Goal: Check status: Check status

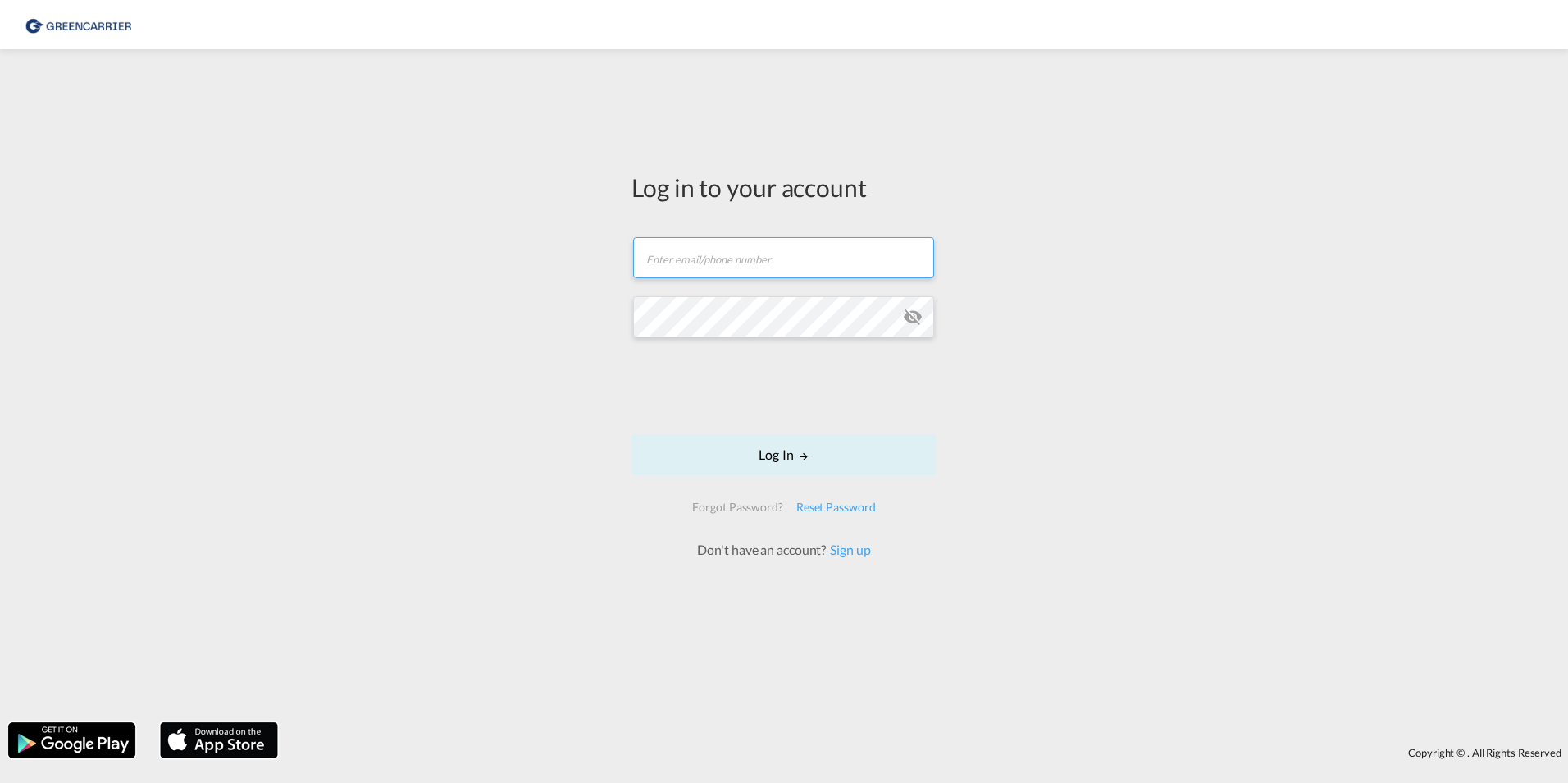
click at [719, 273] on input "text" at bounding box center [784, 257] width 301 height 41
paste input "[DOMAIN_NAME][EMAIL_ADDRESS][DOMAIN_NAME]"
type input "[DOMAIN_NAME][EMAIL_ADDRESS][DOMAIN_NAME]"
click at [766, 466] on button "Log In" at bounding box center [784, 454] width 305 height 41
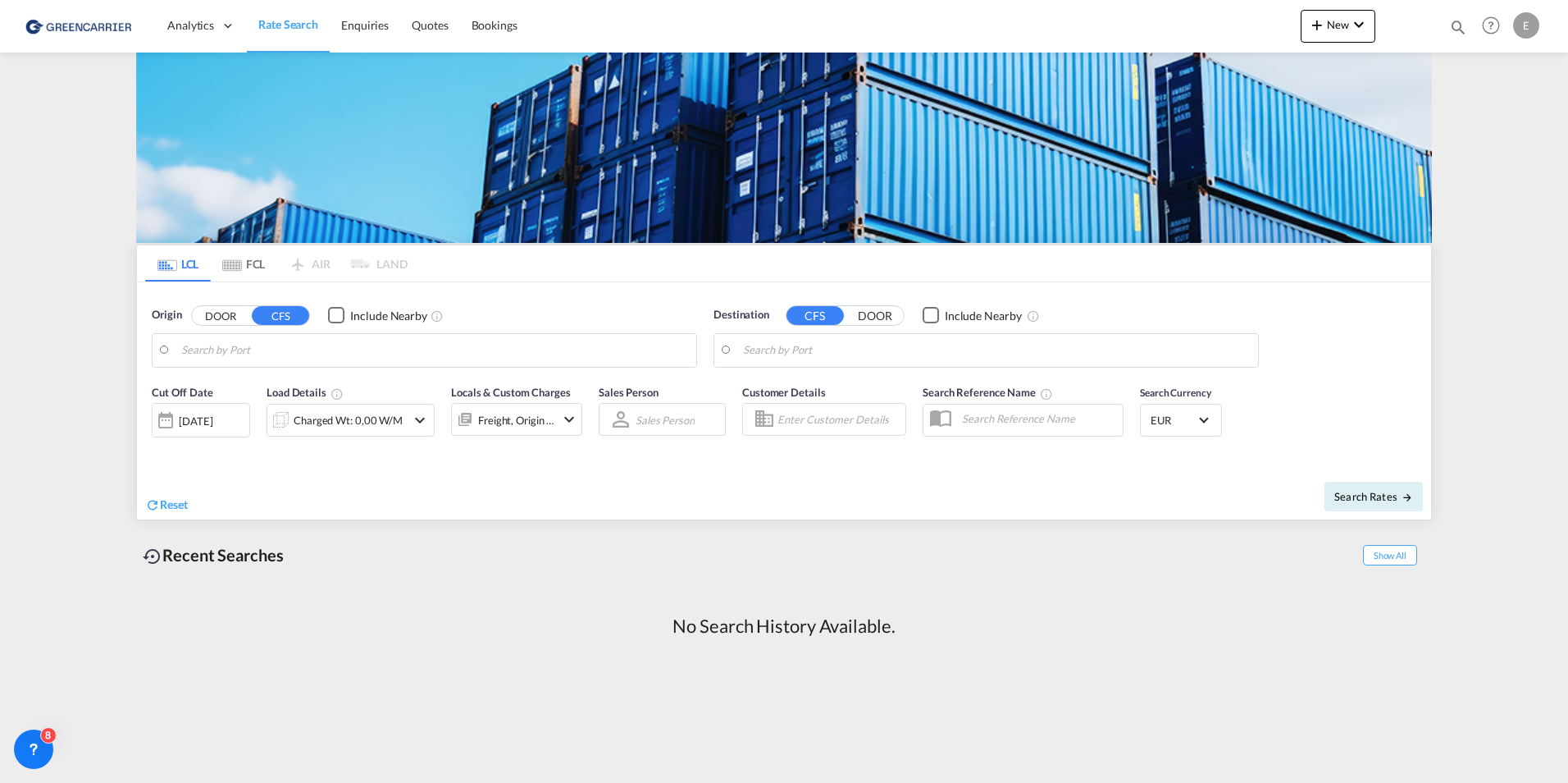
click at [225, 312] on button "DOOR" at bounding box center [220, 315] width 58 height 19
click at [278, 323] on button "CFS" at bounding box center [281, 315] width 58 height 19
click at [347, 362] on input "Search by Port" at bounding box center [435, 350] width 506 height 25
paste input "SGINNSA059638"
type input "SGINNSA059638"
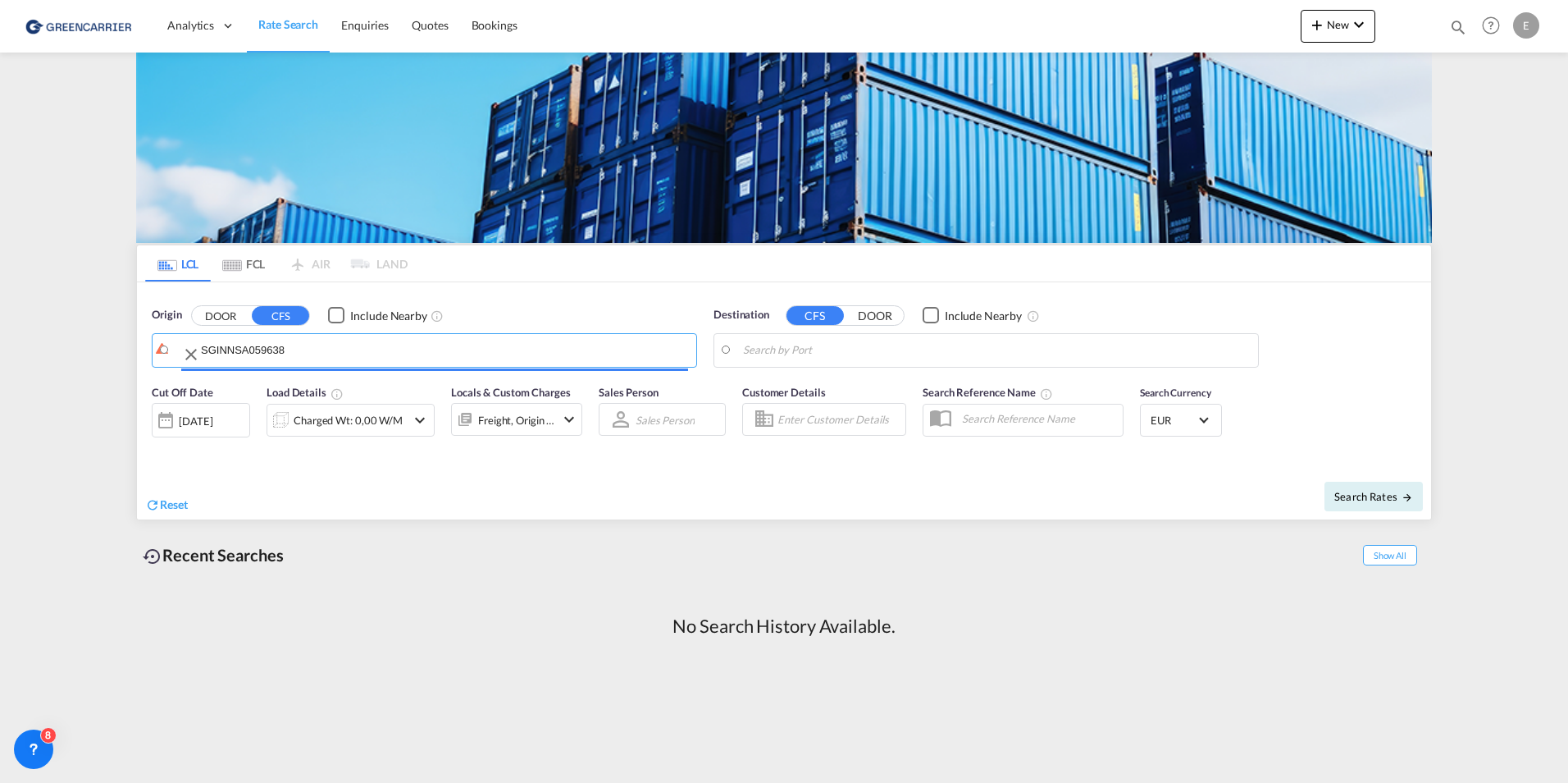
click at [257, 358] on input "SGINNSA059638" at bounding box center [444, 350] width 488 height 25
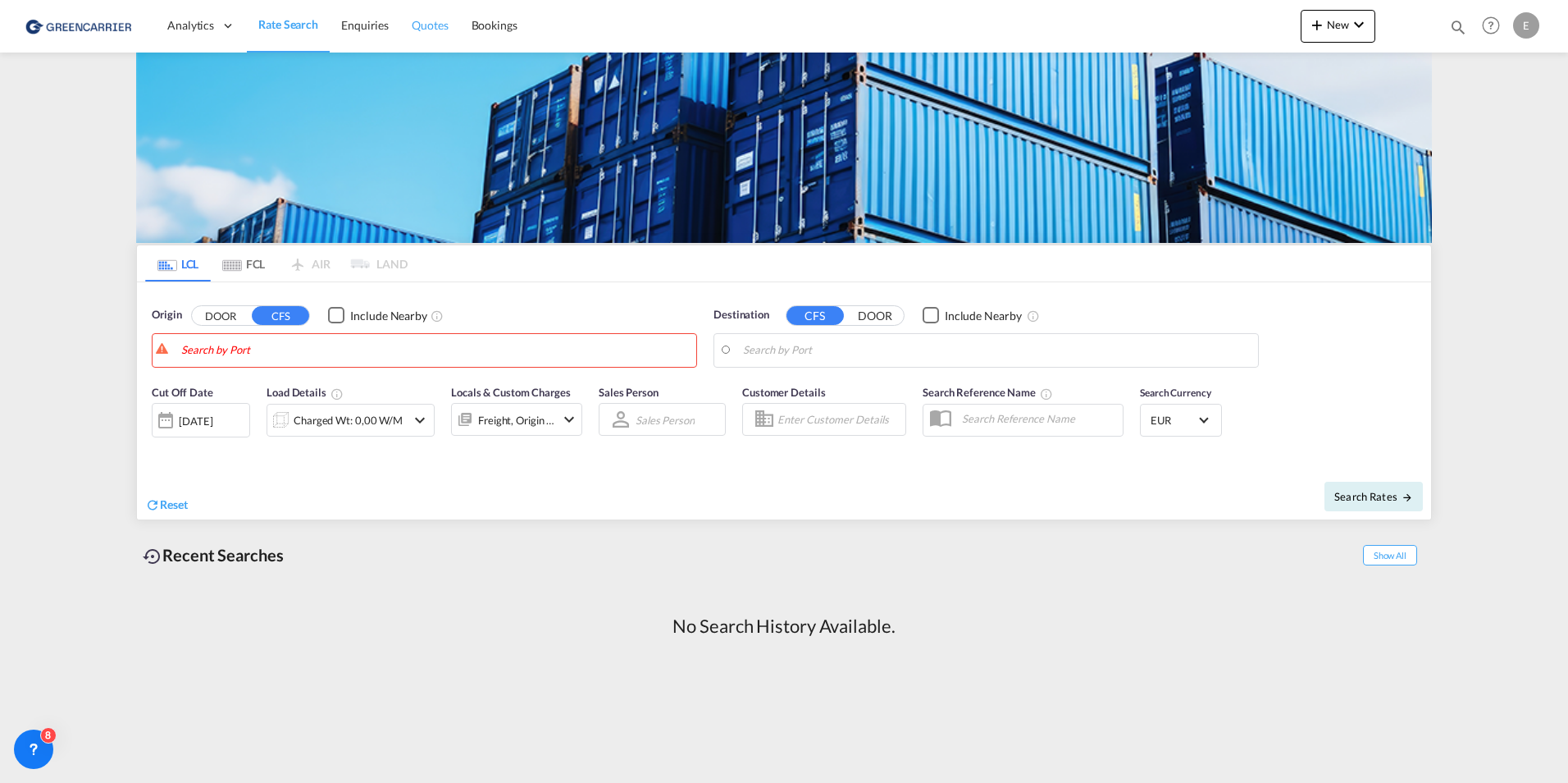
click at [432, 31] on span "Quotes" at bounding box center [430, 25] width 36 height 14
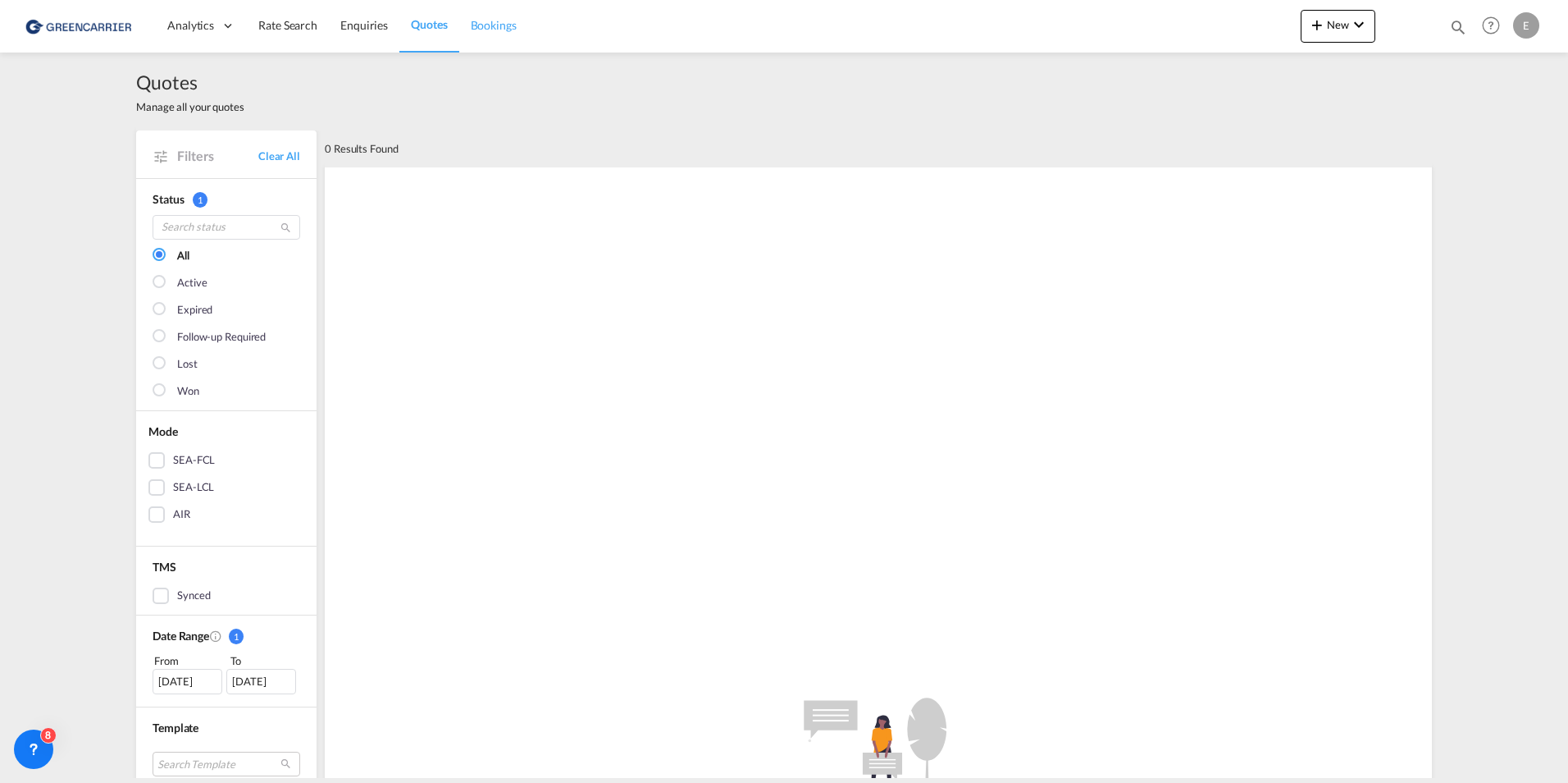
click at [481, 25] on span "Bookings" at bounding box center [494, 25] width 46 height 14
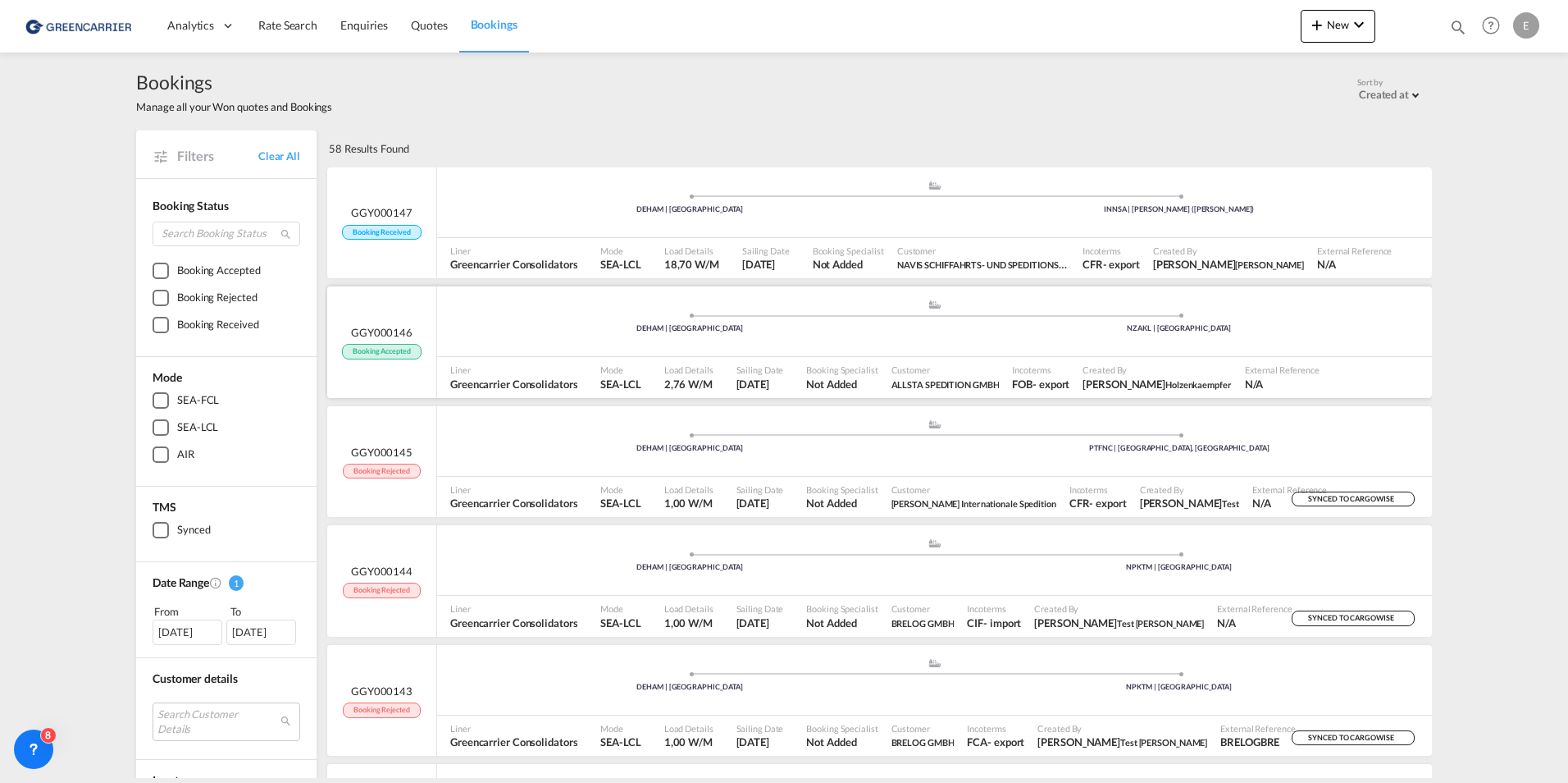
click at [384, 351] on span "Booking Accepted" at bounding box center [380, 352] width 78 height 16
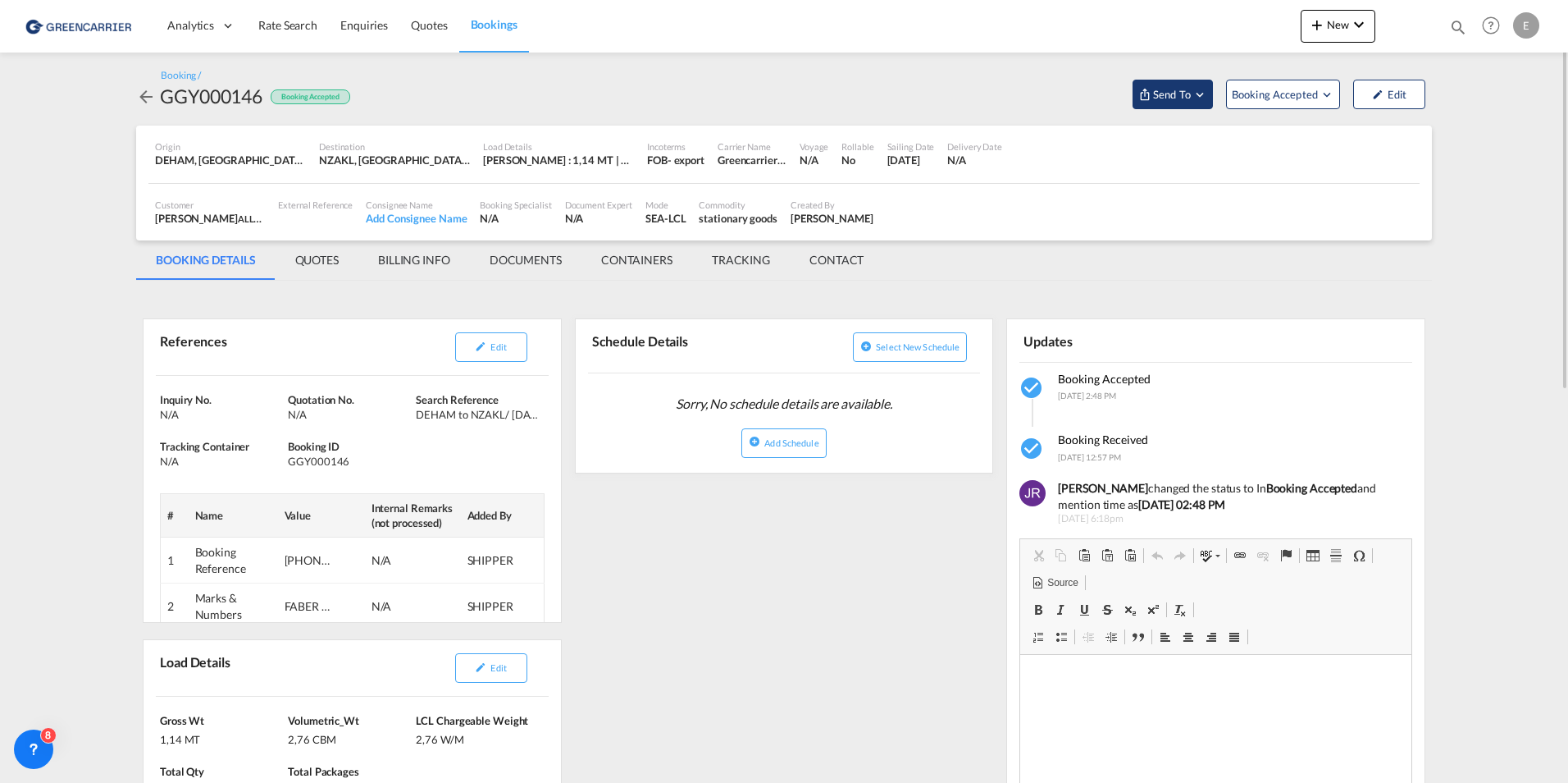
click at [1155, 94] on span "Send To" at bounding box center [1172, 94] width 41 height 17
click at [997, 97] on md-backdrop at bounding box center [784, 392] width 1568 height 783
click at [1151, 96] on md-icon "Open demo menu" at bounding box center [1144, 93] width 13 height 13
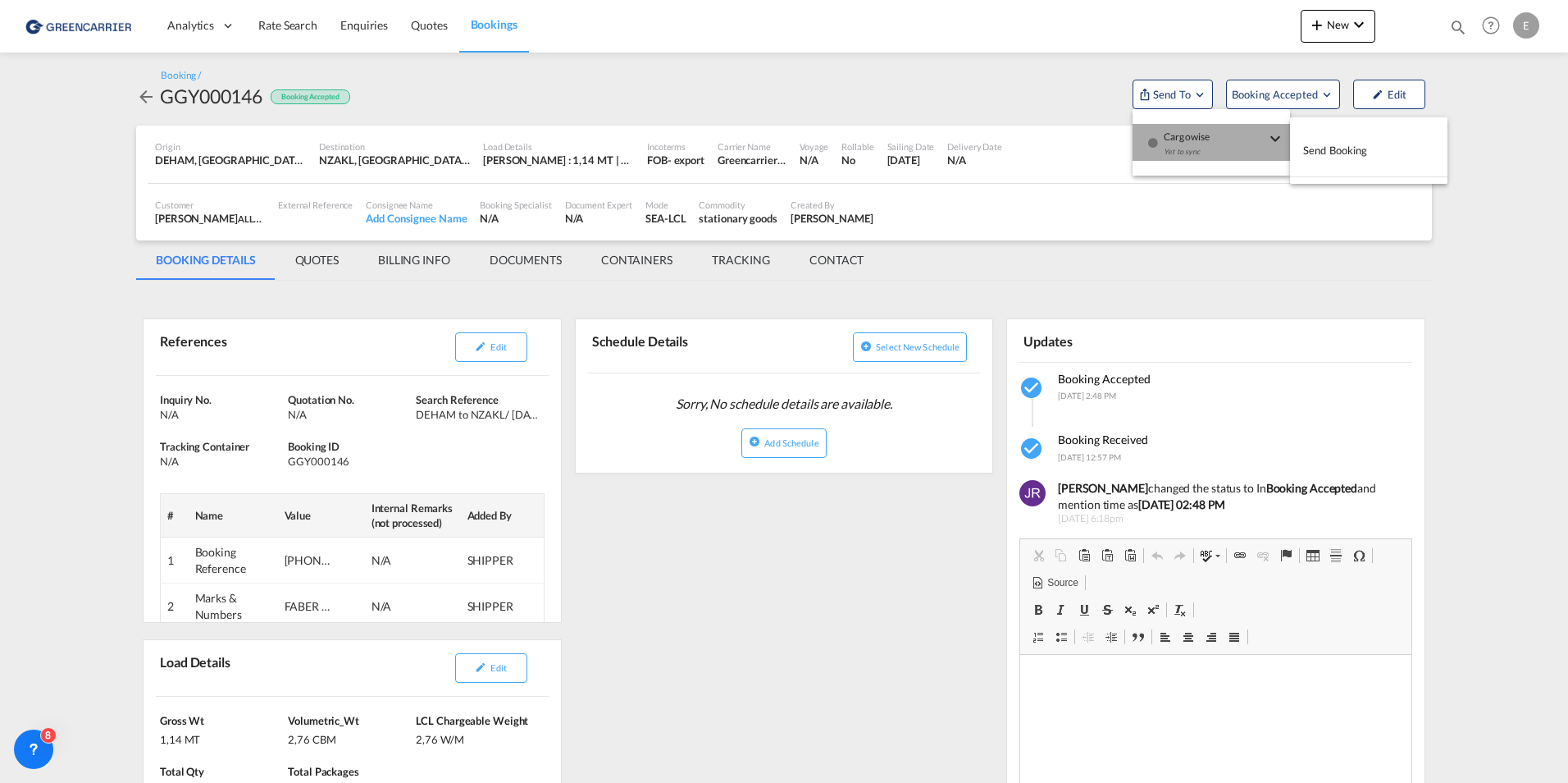
click at [1217, 147] on div "Yet to sync" at bounding box center [1214, 156] width 101 height 35
click at [1327, 154] on span "Send Booking" at bounding box center [1336, 150] width 65 height 26
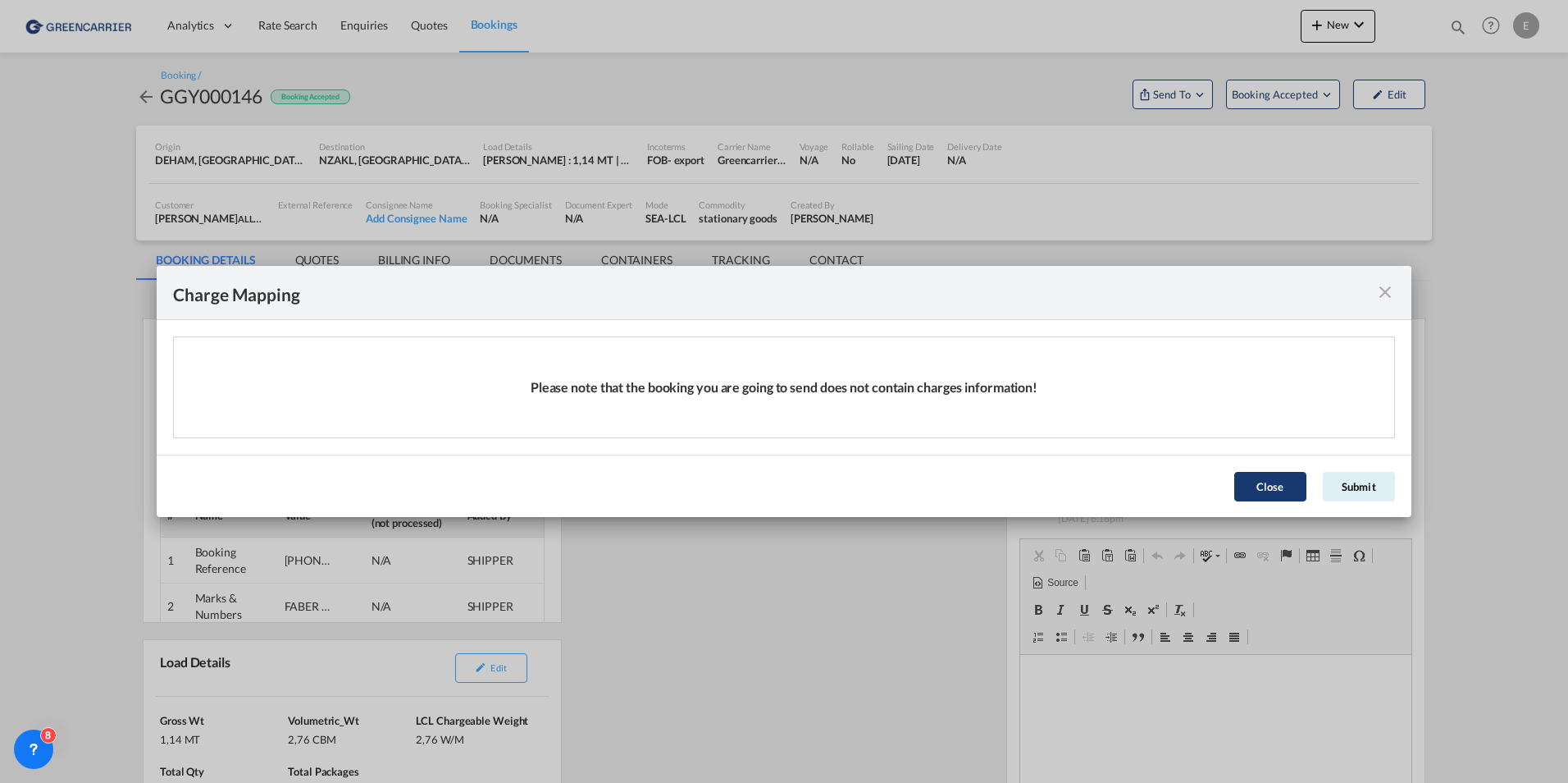
click at [1277, 500] on button "Close" at bounding box center [1270, 487] width 72 height 30
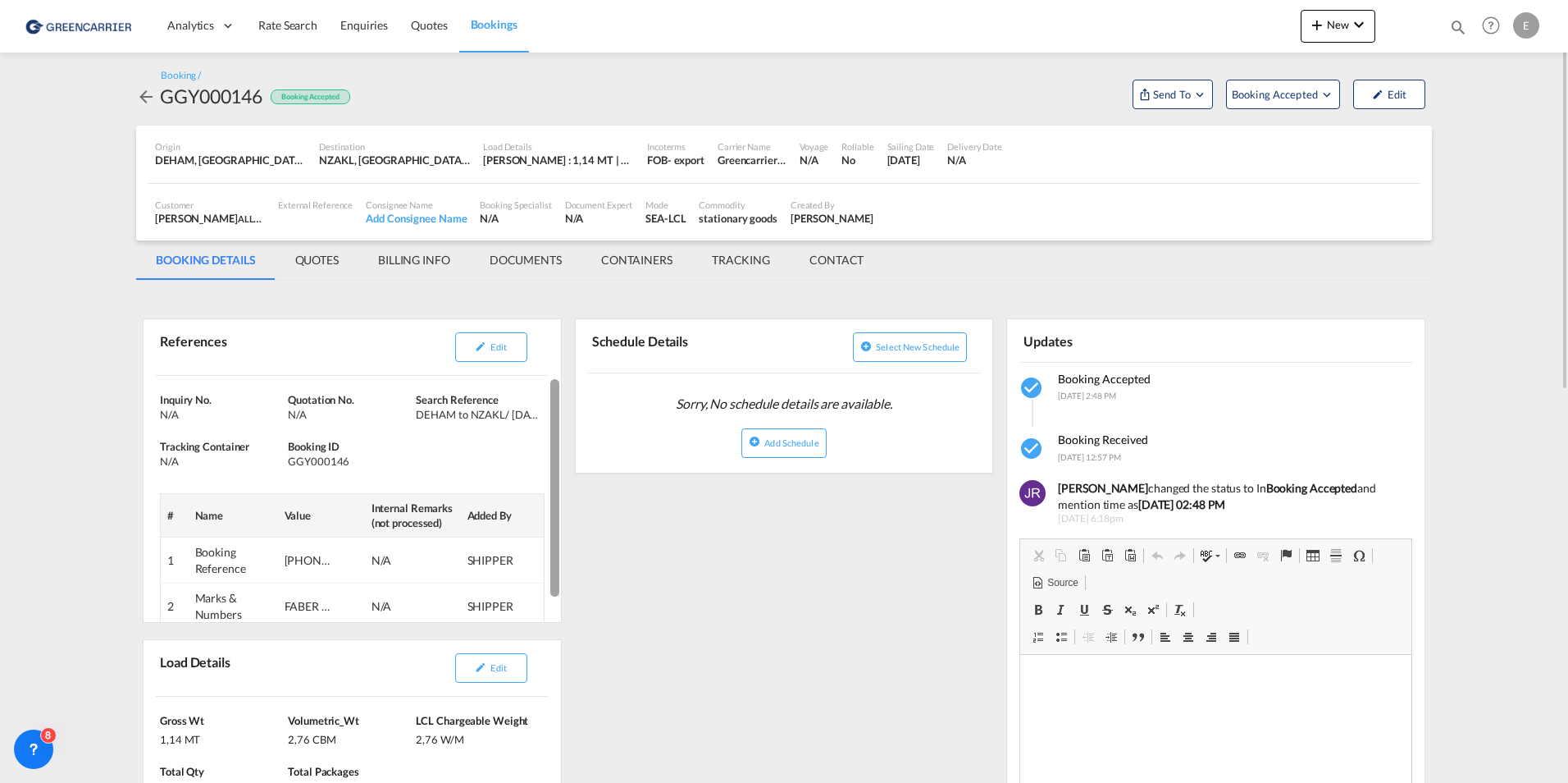
drag, startPoint x: 559, startPoint y: 415, endPoint x: 546, endPoint y: 405, distance: 16.4
click at [546, 406] on md-content "Inquiry No. N/A Quotation No. N/A Search Reference DEHAM to NZAKL/ [DATE] Track…" at bounding box center [353, 499] width 417 height 246
click at [259, 599] on td "Marks & Numbers" at bounding box center [233, 606] width 89 height 46
click at [453, 421] on div "DEHAM to NZAKL/ [DATE]" at bounding box center [478, 414] width 124 height 15
click at [488, 351] on button "Edit" at bounding box center [491, 348] width 72 height 30
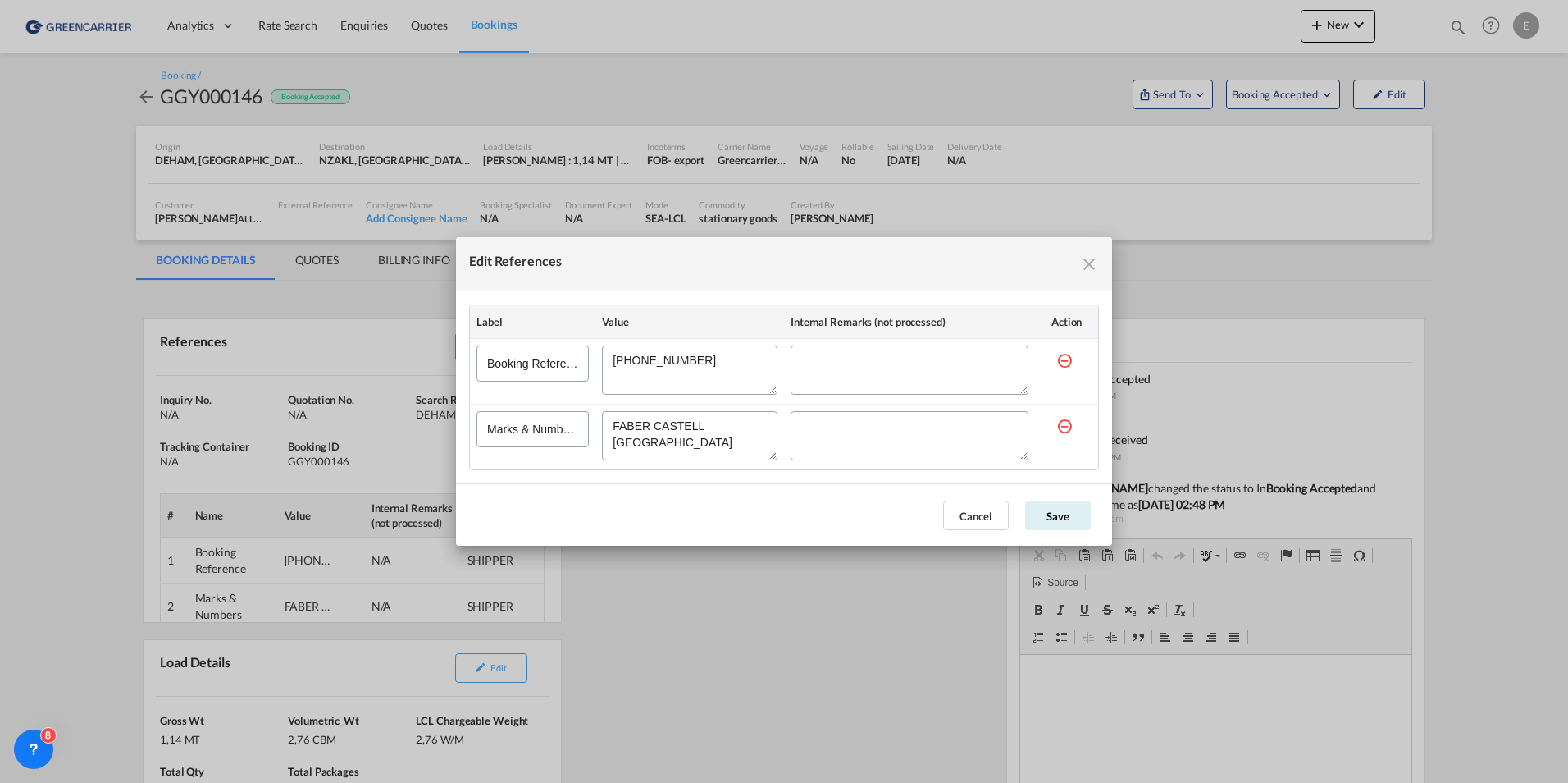
click at [681, 431] on textarea "Edit References" at bounding box center [689, 436] width 176 height 50
click at [1091, 261] on md-icon "icon-close fg-AAA8AD cursor" at bounding box center [1089, 264] width 20 height 20
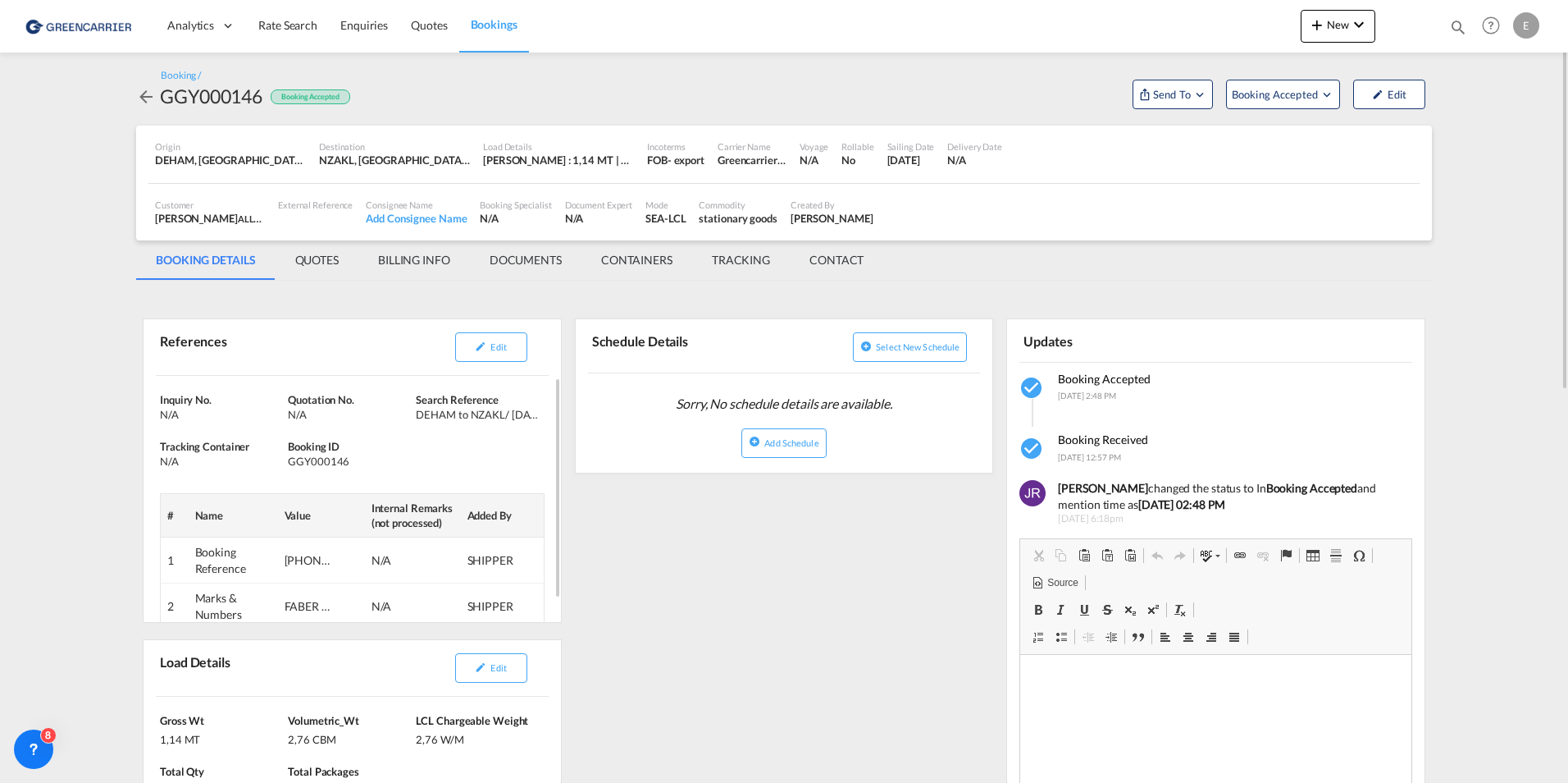
click at [483, 419] on div "DEHAM to NZAKL/ [DATE]" at bounding box center [478, 414] width 124 height 15
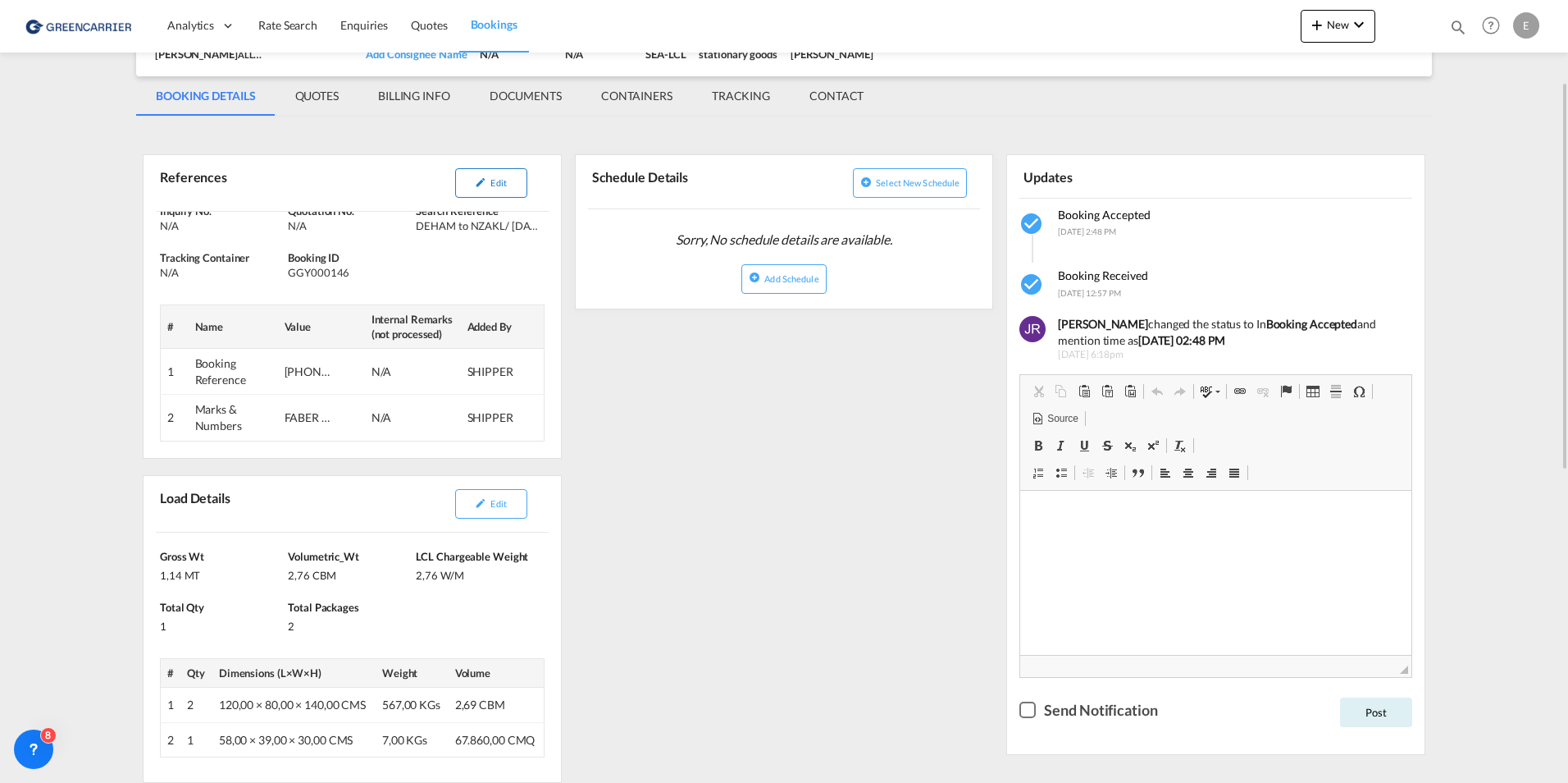
click at [488, 190] on button "Edit" at bounding box center [491, 183] width 72 height 30
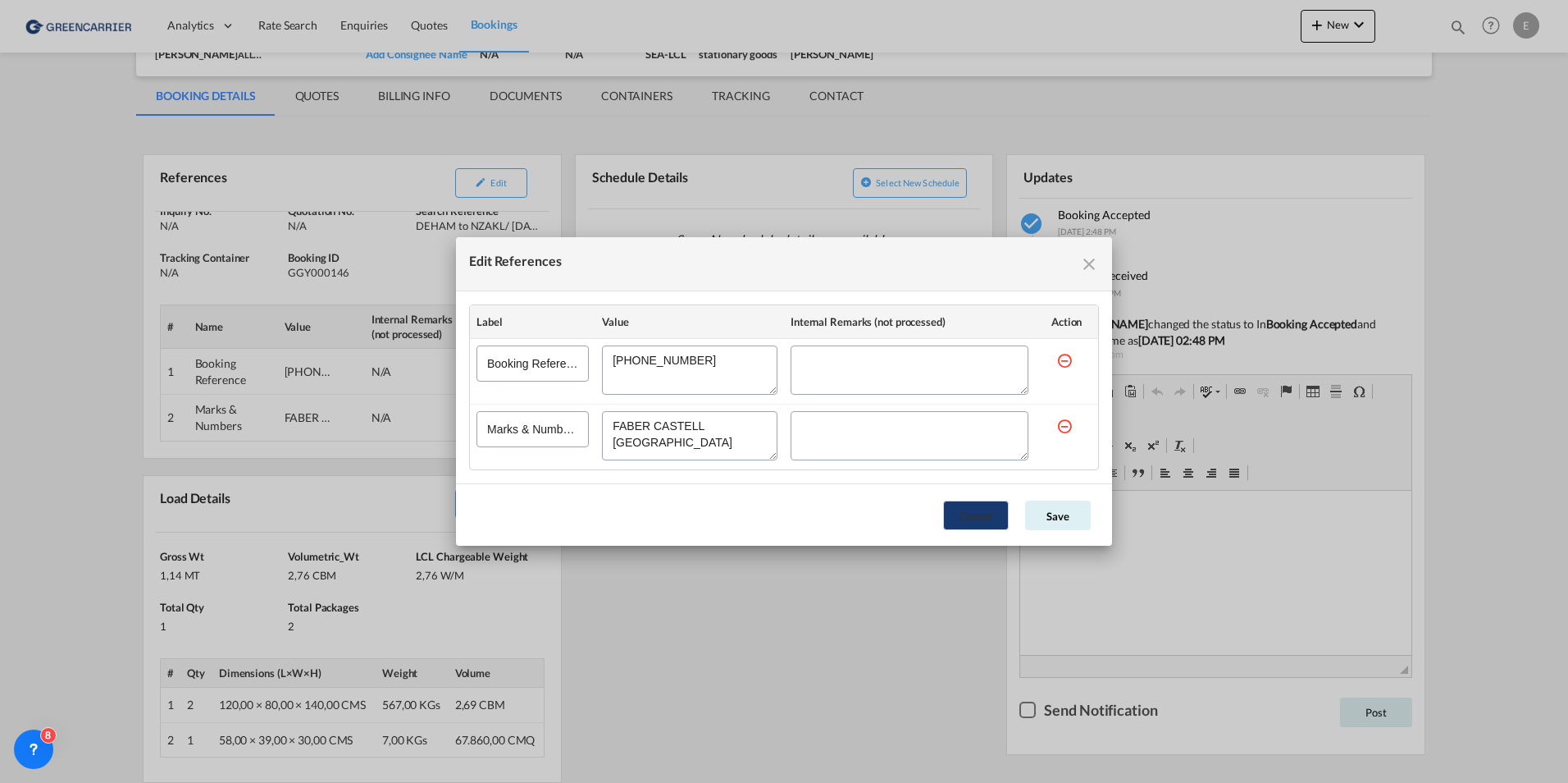
click at [975, 520] on button "Cancel" at bounding box center [976, 516] width 66 height 30
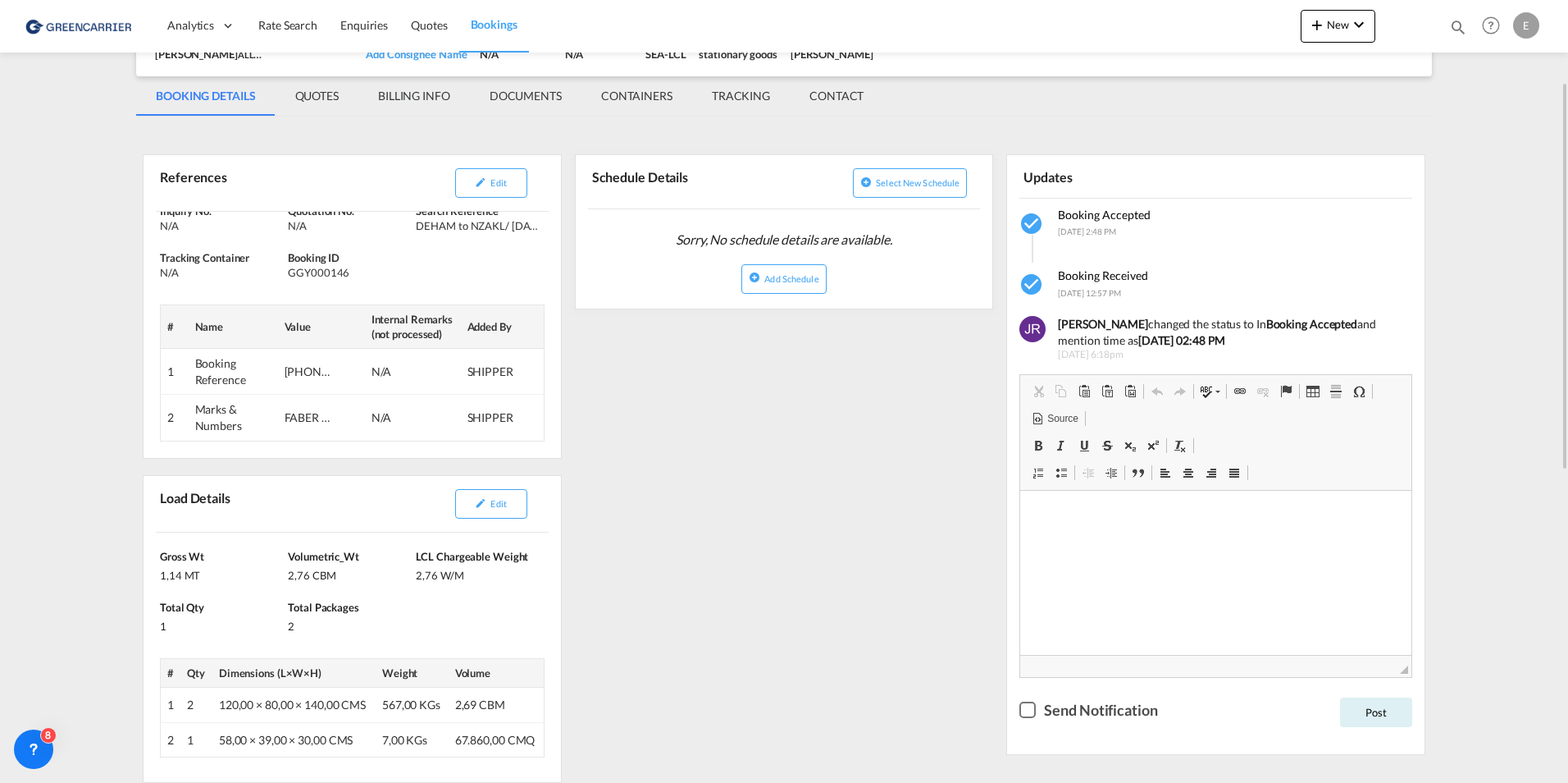
scroll to position [410, 0]
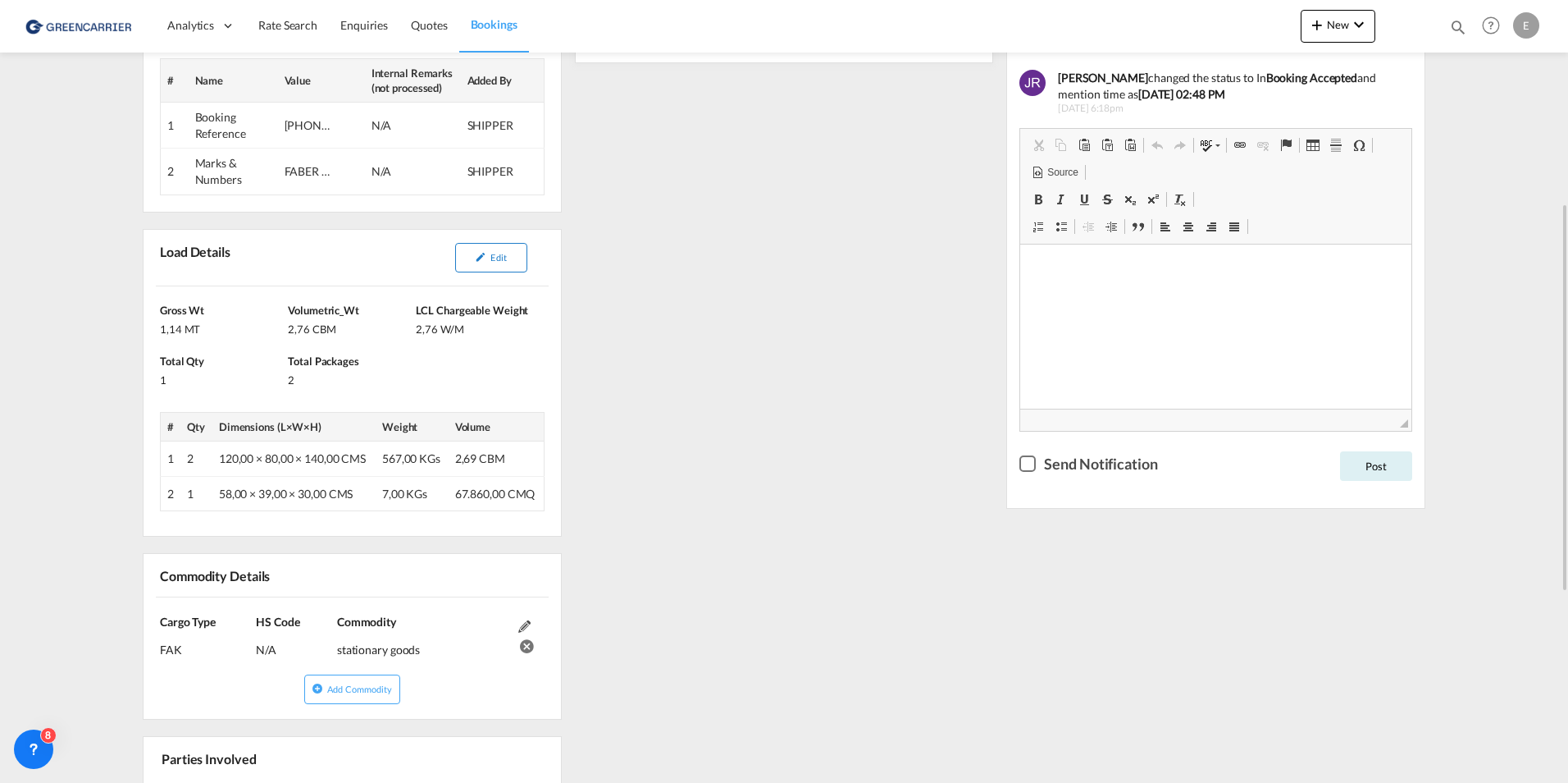
click at [476, 263] on button "Edit" at bounding box center [491, 257] width 72 height 30
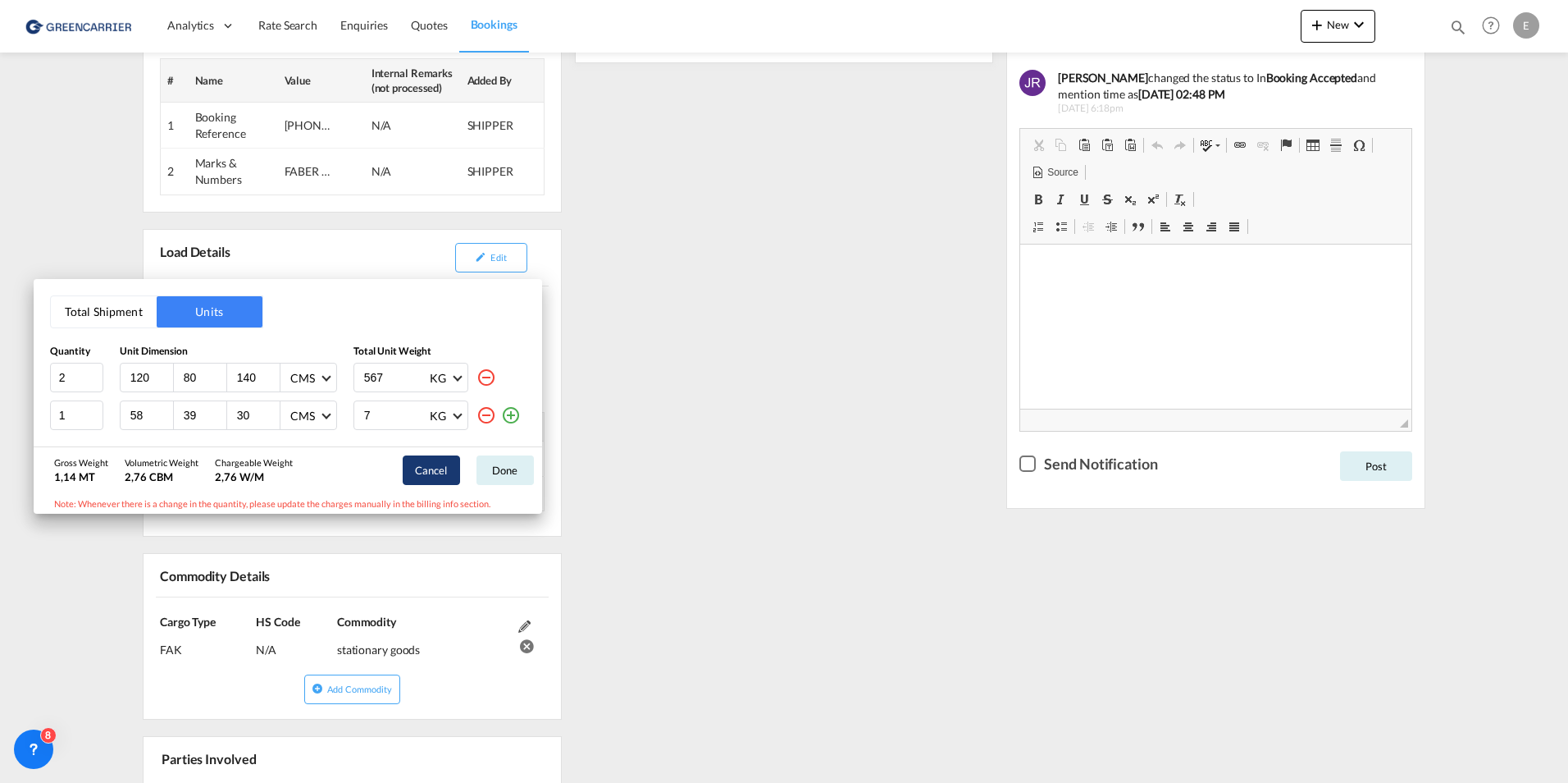
click at [431, 475] on button "Cancel" at bounding box center [432, 470] width 58 height 30
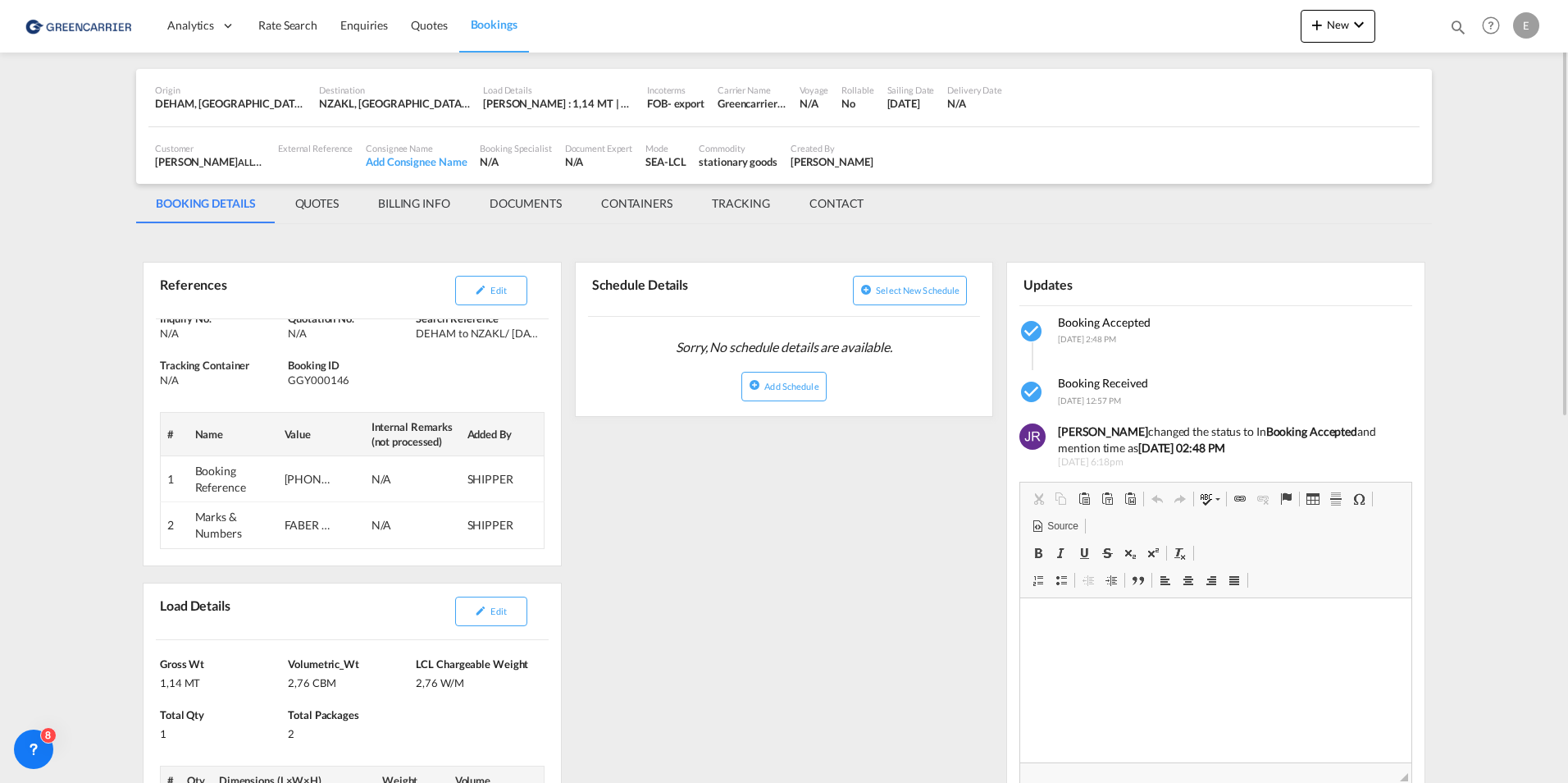
scroll to position [0, 0]
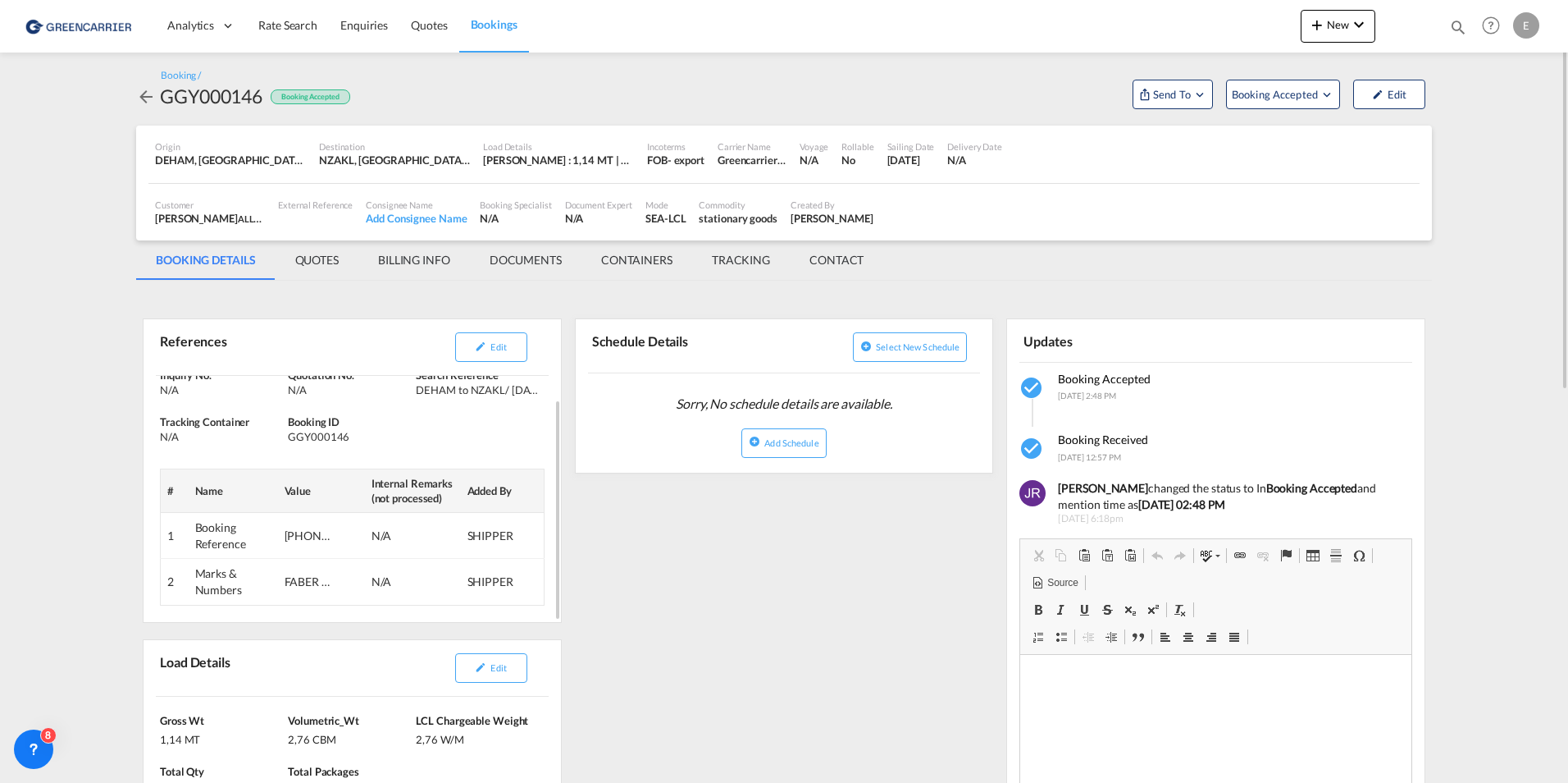
drag, startPoint x: 518, startPoint y: 395, endPoint x: 552, endPoint y: 395, distance: 34.0
click at [552, 395] on div "Inquiry No. N/A Quotation No. N/A Search Reference DEHAM to NZAKL/ [DATE] Track…" at bounding box center [353, 487] width 417 height 271
drag, startPoint x: 552, startPoint y: 395, endPoint x: 465, endPoint y: 390, distance: 87.1
click at [465, 390] on div "DEHAM to NZAKL/ [DATE]" at bounding box center [478, 390] width 124 height 15
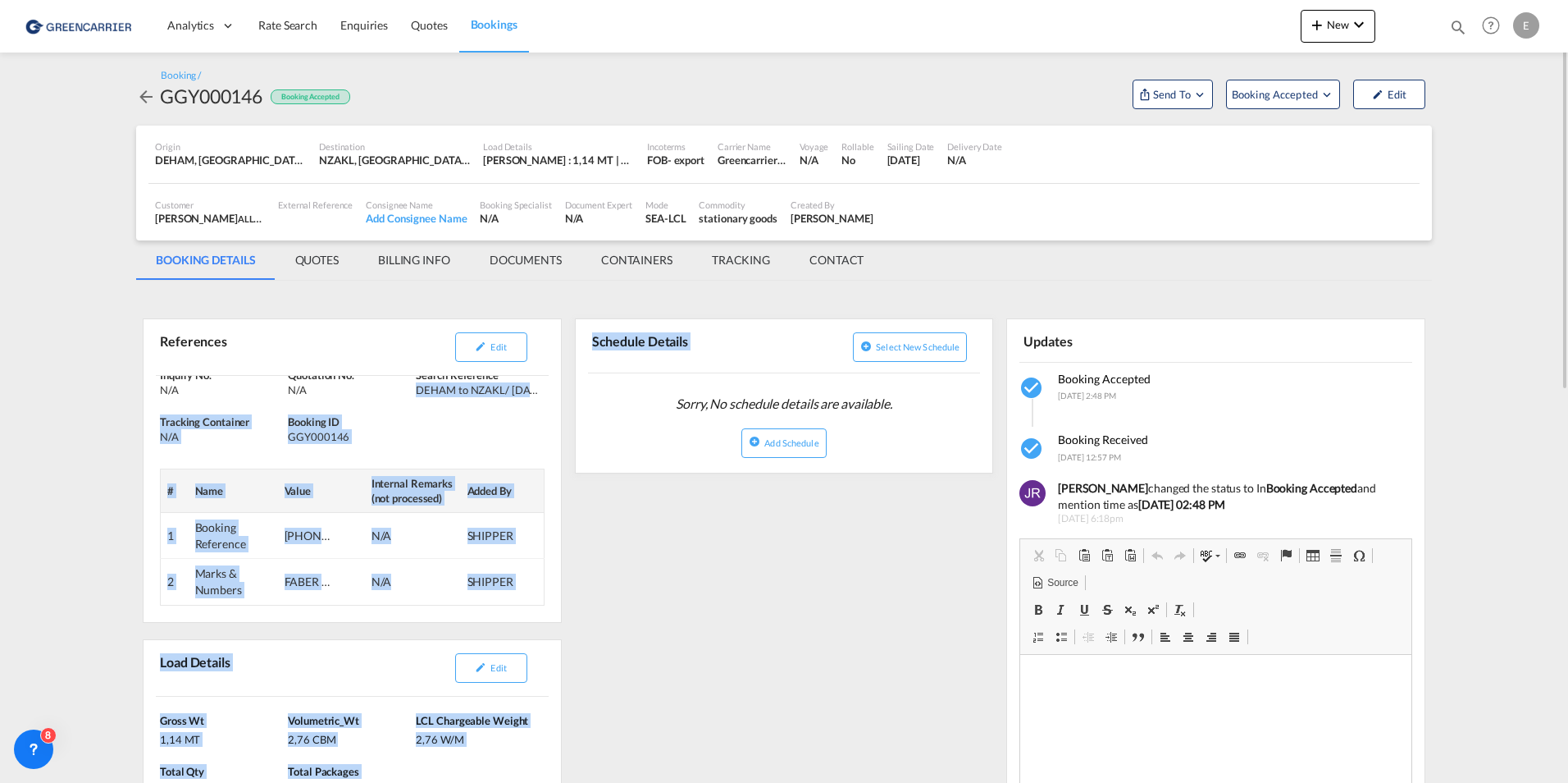
drag, startPoint x: 417, startPoint y: 393, endPoint x: 649, endPoint y: 408, distance: 232.5
drag, startPoint x: 649, startPoint y: 408, endPoint x: 525, endPoint y: 392, distance: 125.0
click at [525, 392] on div "DEHAM to NZAKL/ [DATE]" at bounding box center [478, 390] width 124 height 15
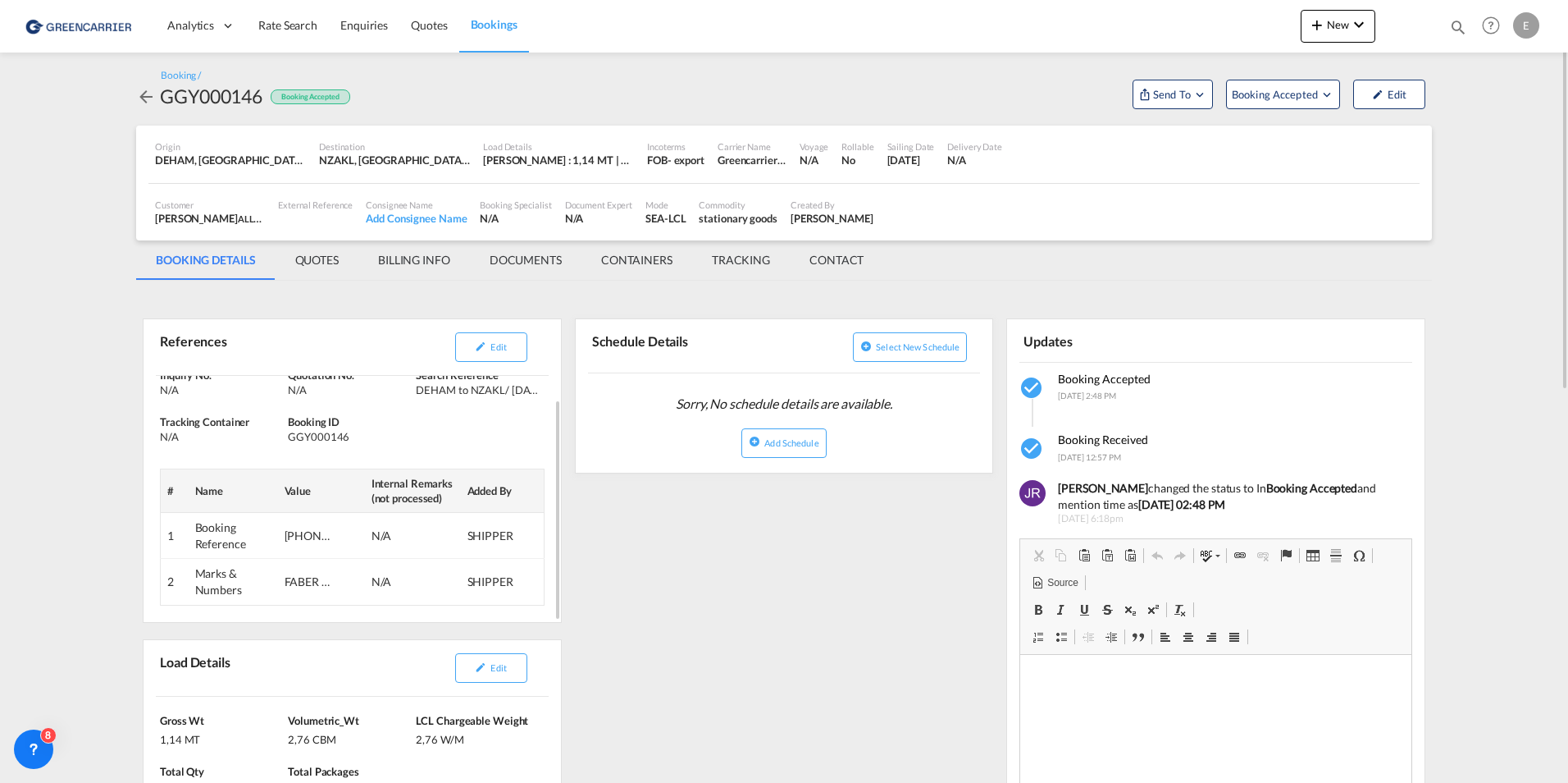
click at [525, 392] on div "DEHAM to NZAKL/ [DATE]" at bounding box center [478, 390] width 124 height 15
click at [532, 392] on div "DEHAM to NZAKL/ [DATE]" at bounding box center [478, 390] width 124 height 15
click at [536, 392] on div "DEHAM to NZAKL/ [DATE]" at bounding box center [478, 390] width 124 height 15
click at [531, 392] on div "DEHAM to NZAKL/ [DATE]" at bounding box center [478, 390] width 124 height 15
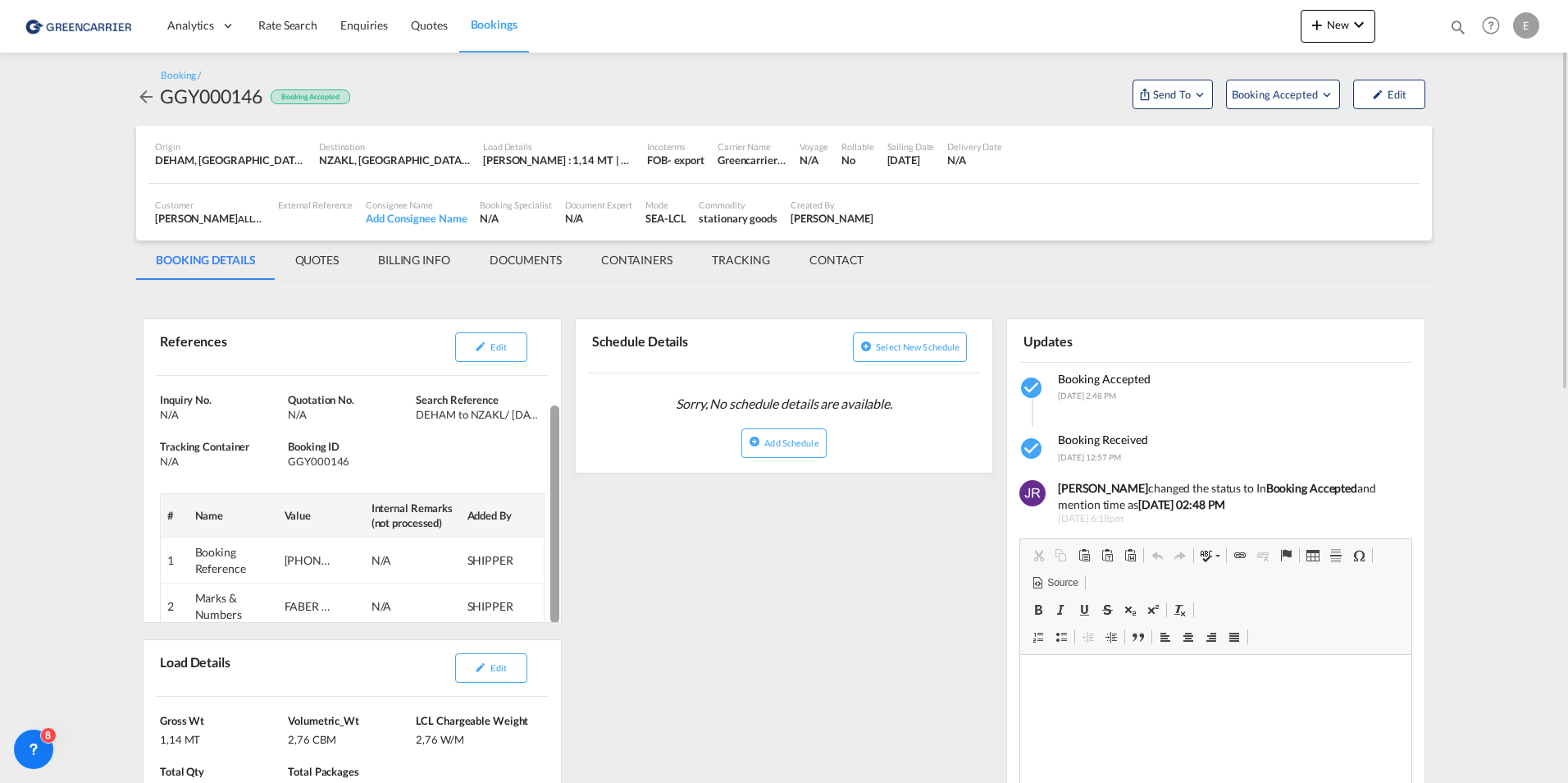
drag, startPoint x: 550, startPoint y: 413, endPoint x: 544, endPoint y: 371, distance: 42.4
click at [544, 371] on div "References Edit Inquiry No. N/A Quotation No. N/A Search Reference DEHAM to NZA…" at bounding box center [353, 470] width 419 height 304
click at [404, 414] on div "N/A" at bounding box center [350, 414] width 124 height 15
click at [419, 402] on span "Search Reference" at bounding box center [457, 399] width 82 height 13
drag, startPoint x: 418, startPoint y: 413, endPoint x: 538, endPoint y: 416, distance: 120.0
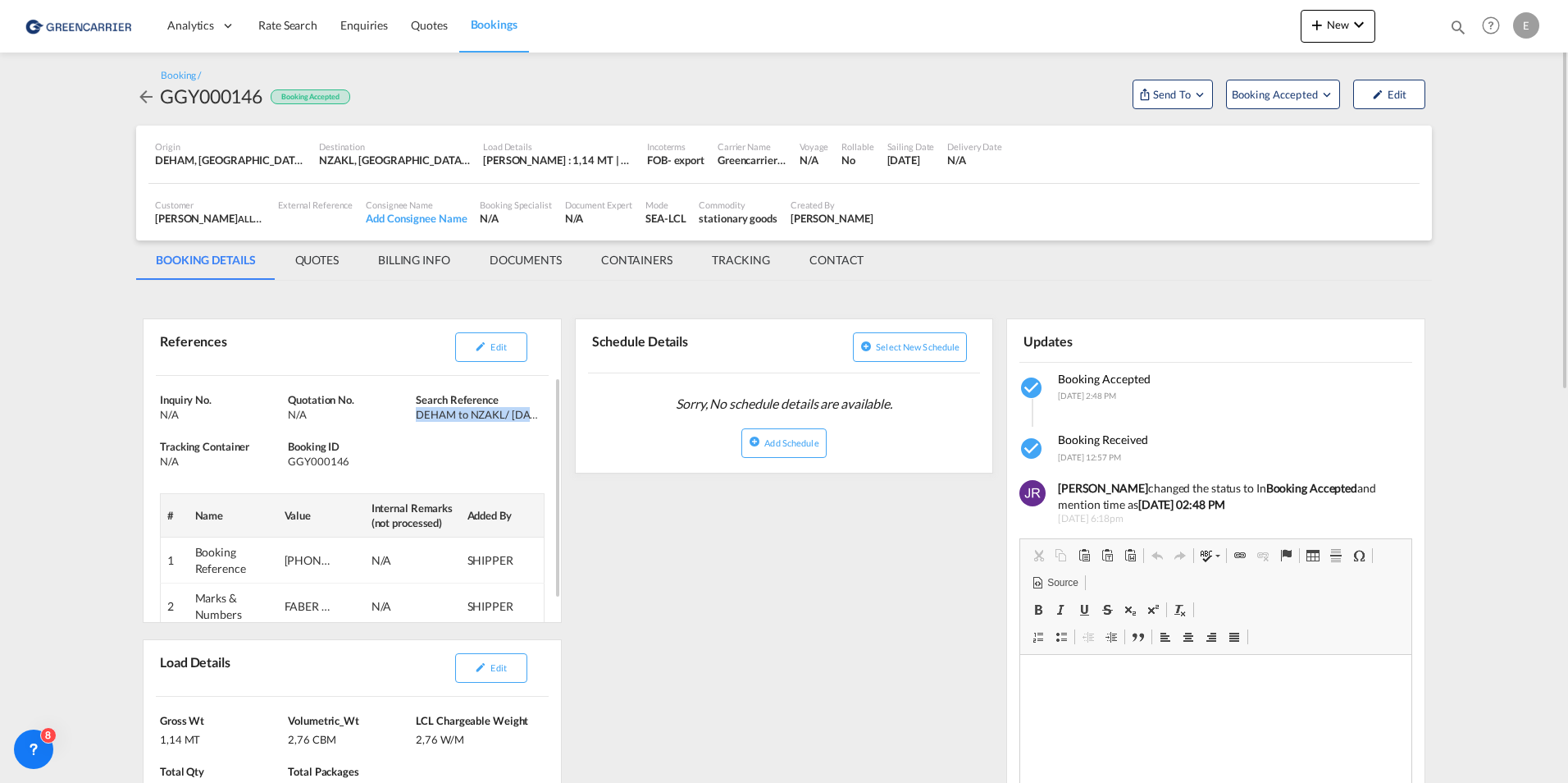
click at [538, 416] on div "DEHAM to NZAKL/ [DATE]" at bounding box center [478, 414] width 124 height 15
click at [814, 222] on div "[PERSON_NAME]" at bounding box center [831, 218] width 82 height 15
drag, startPoint x: 745, startPoint y: 160, endPoint x: 888, endPoint y: 168, distance: 143.2
click at [888, 168] on div "Origin DEHAM, [GEOGRAPHIC_DATA], [GEOGRAPHIC_DATA], [GEOGRAPHIC_DATA], [GEOGRAP…" at bounding box center [784, 154] width 1271 height 58
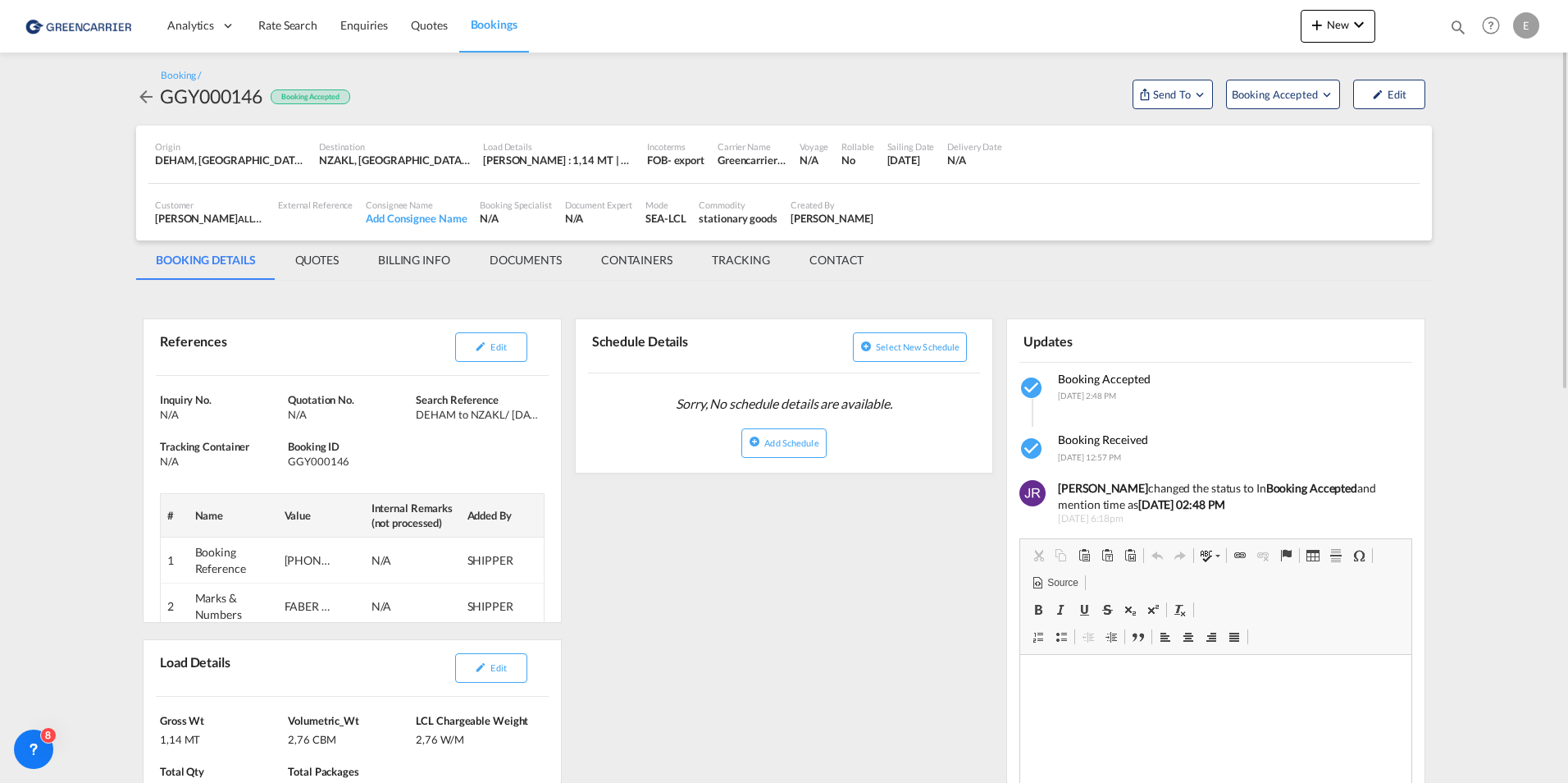
drag, startPoint x: 888, startPoint y: 168, endPoint x: 921, endPoint y: 166, distance: 33.1
click at [921, 166] on div "[DATE]" at bounding box center [912, 160] width 48 height 15
click at [498, 352] on span "Edit" at bounding box center [499, 347] width 16 height 11
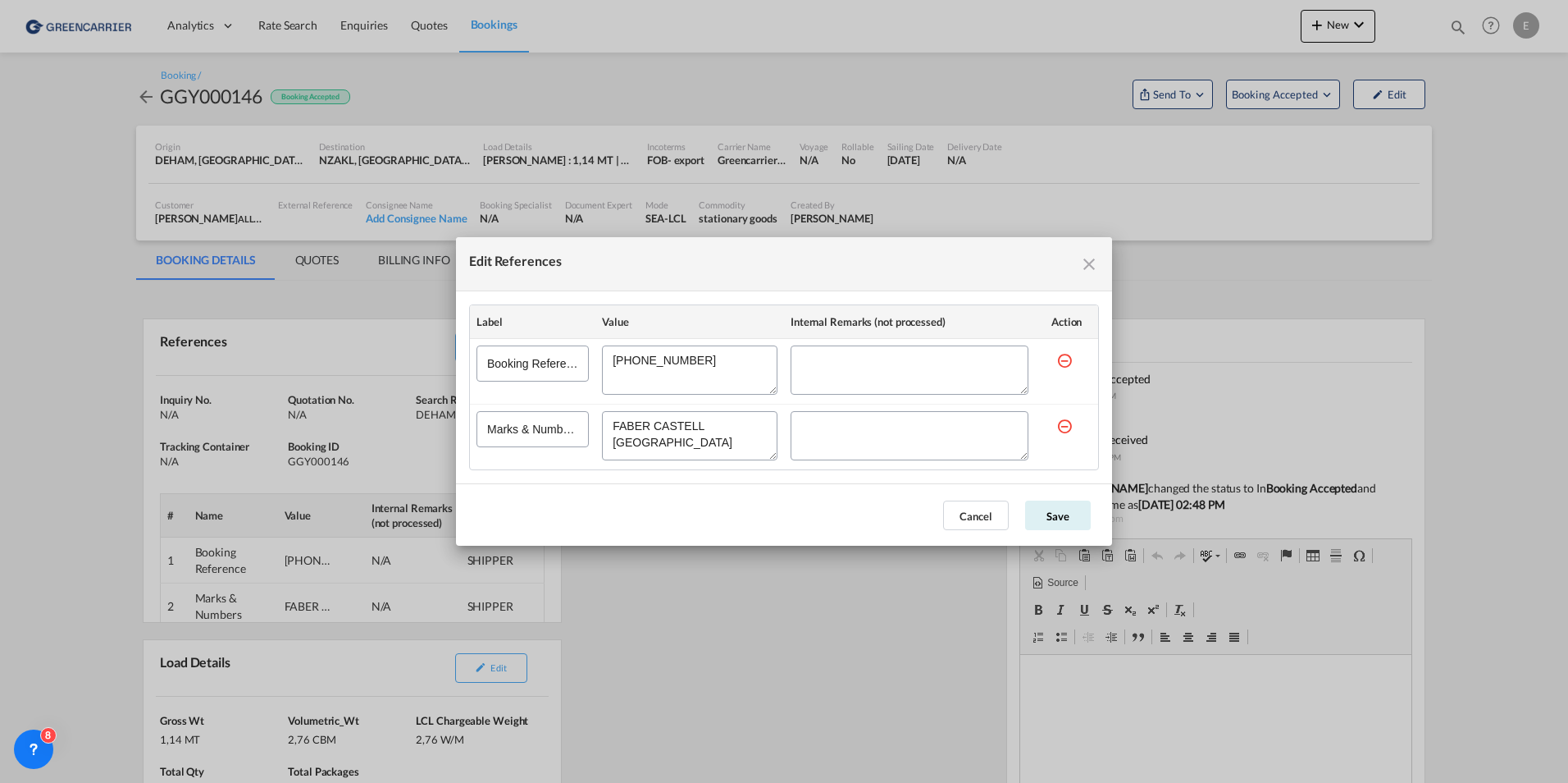
drag, startPoint x: 692, startPoint y: 453, endPoint x: 612, endPoint y: 420, distance: 86.5
click at [612, 420] on textarea "Edit References" at bounding box center [689, 436] width 176 height 50
click at [981, 511] on button "Cancel" at bounding box center [976, 516] width 66 height 30
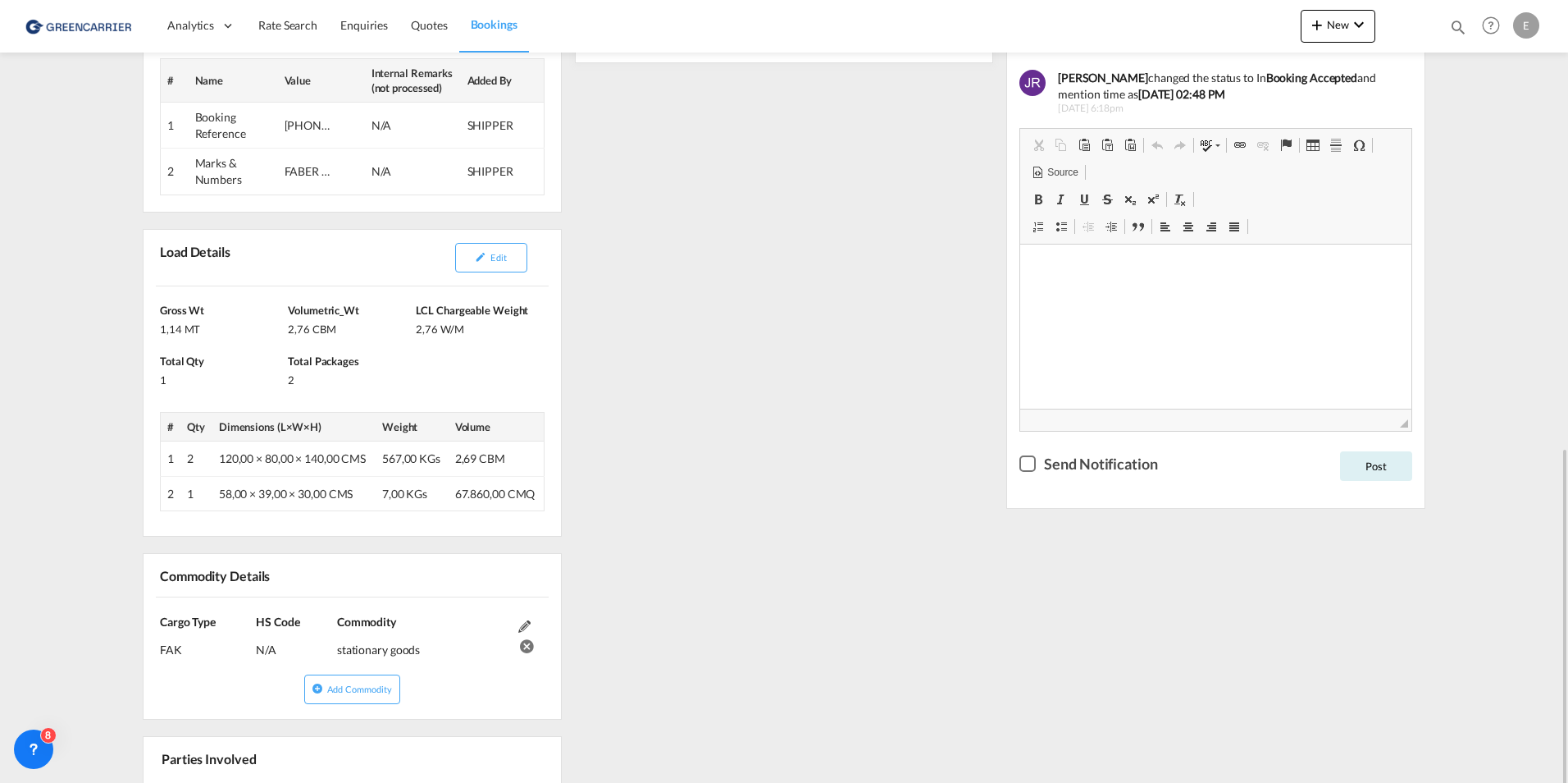
scroll to position [574, 0]
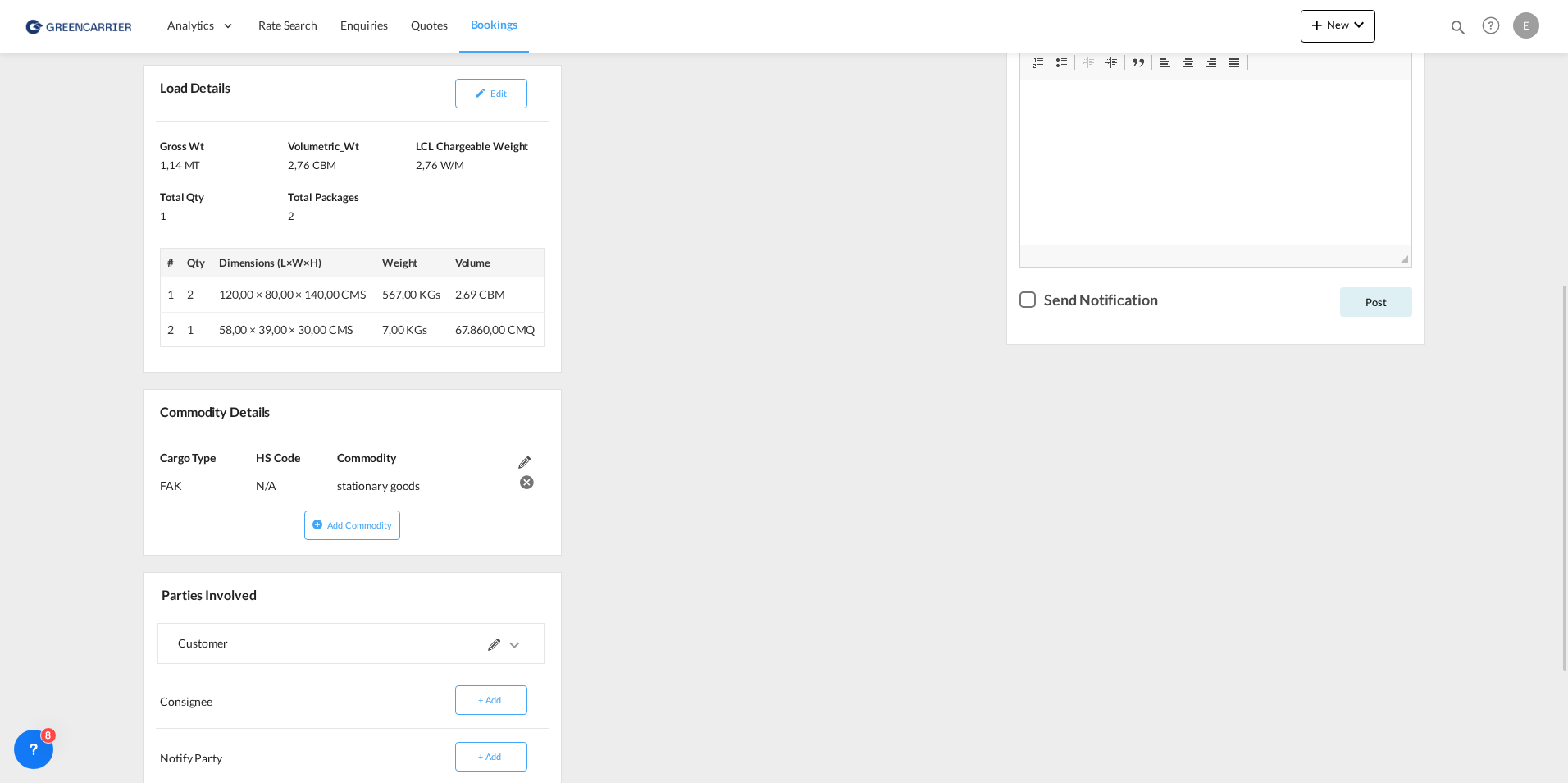
click at [408, 484] on div "stationary goods" at bounding box center [423, 479] width 173 height 29
copy div "stationary goods"
click at [513, 102] on button "Edit" at bounding box center [491, 93] width 72 height 30
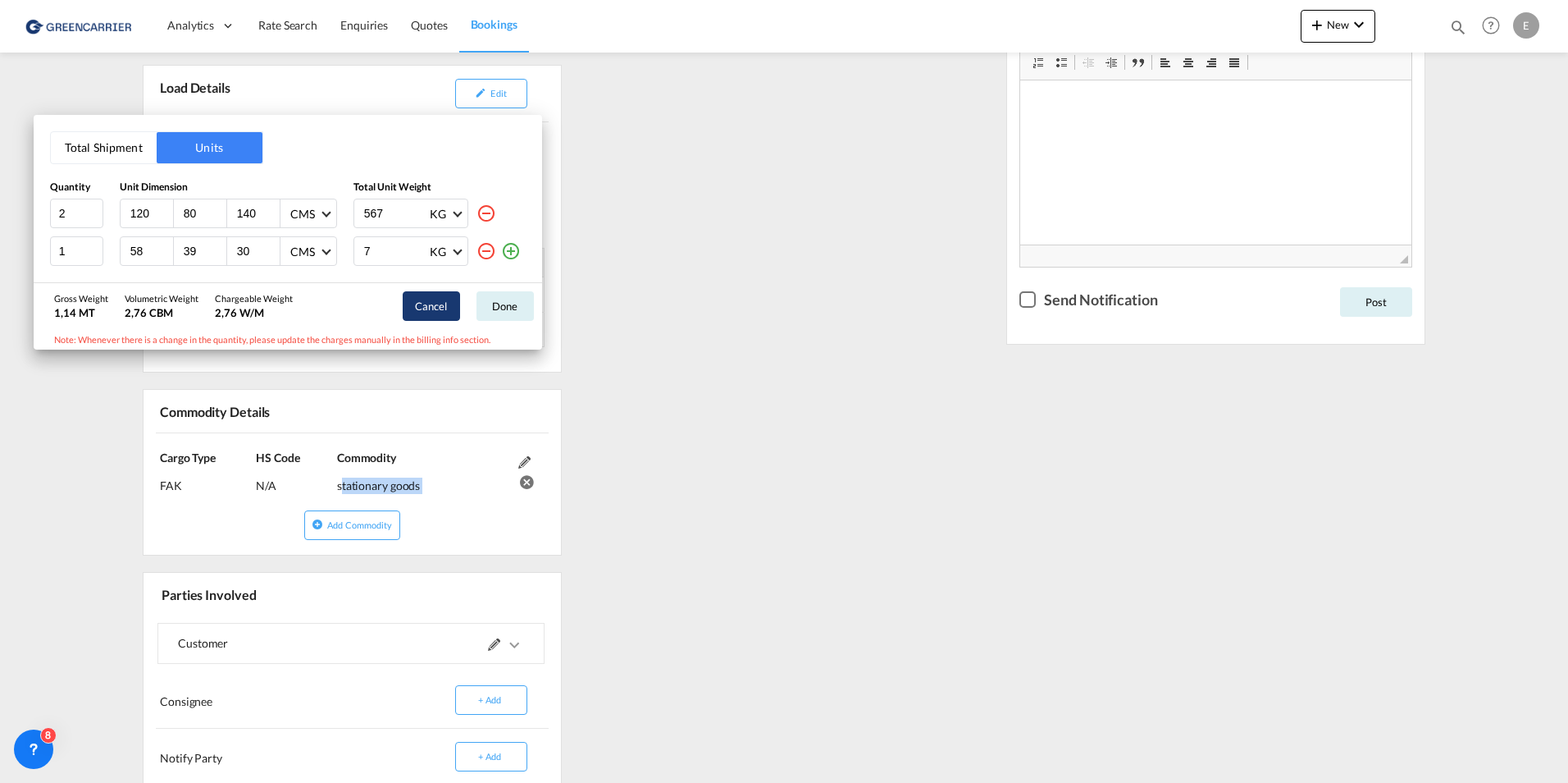
click at [430, 313] on button "Cancel" at bounding box center [432, 306] width 58 height 30
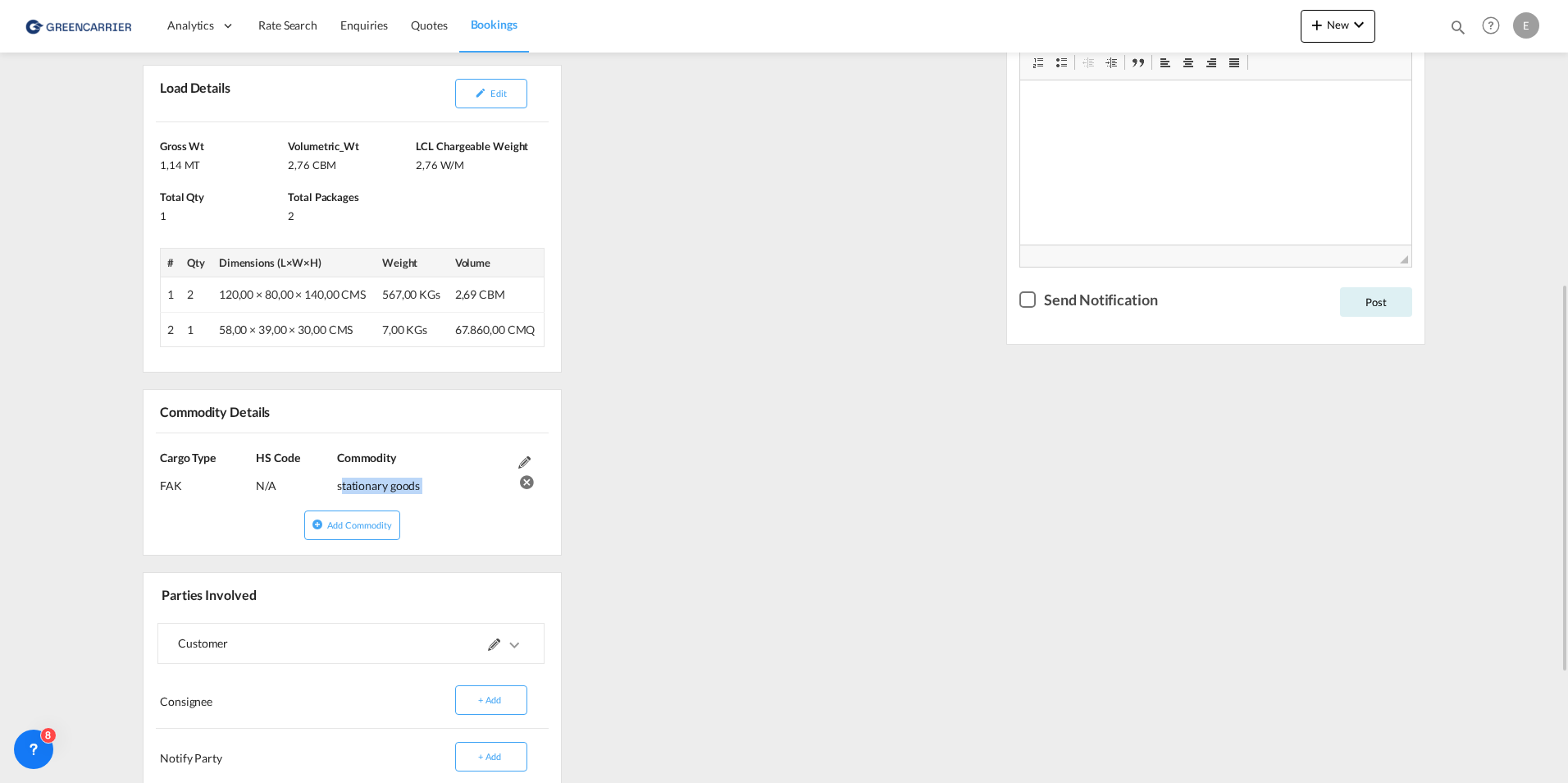
click at [846, 412] on div "References Edit Inquiry No. N/A Quotation No. N/A Search Reference DEHAM to NZA…" at bounding box center [784, 339] width 1296 height 1248
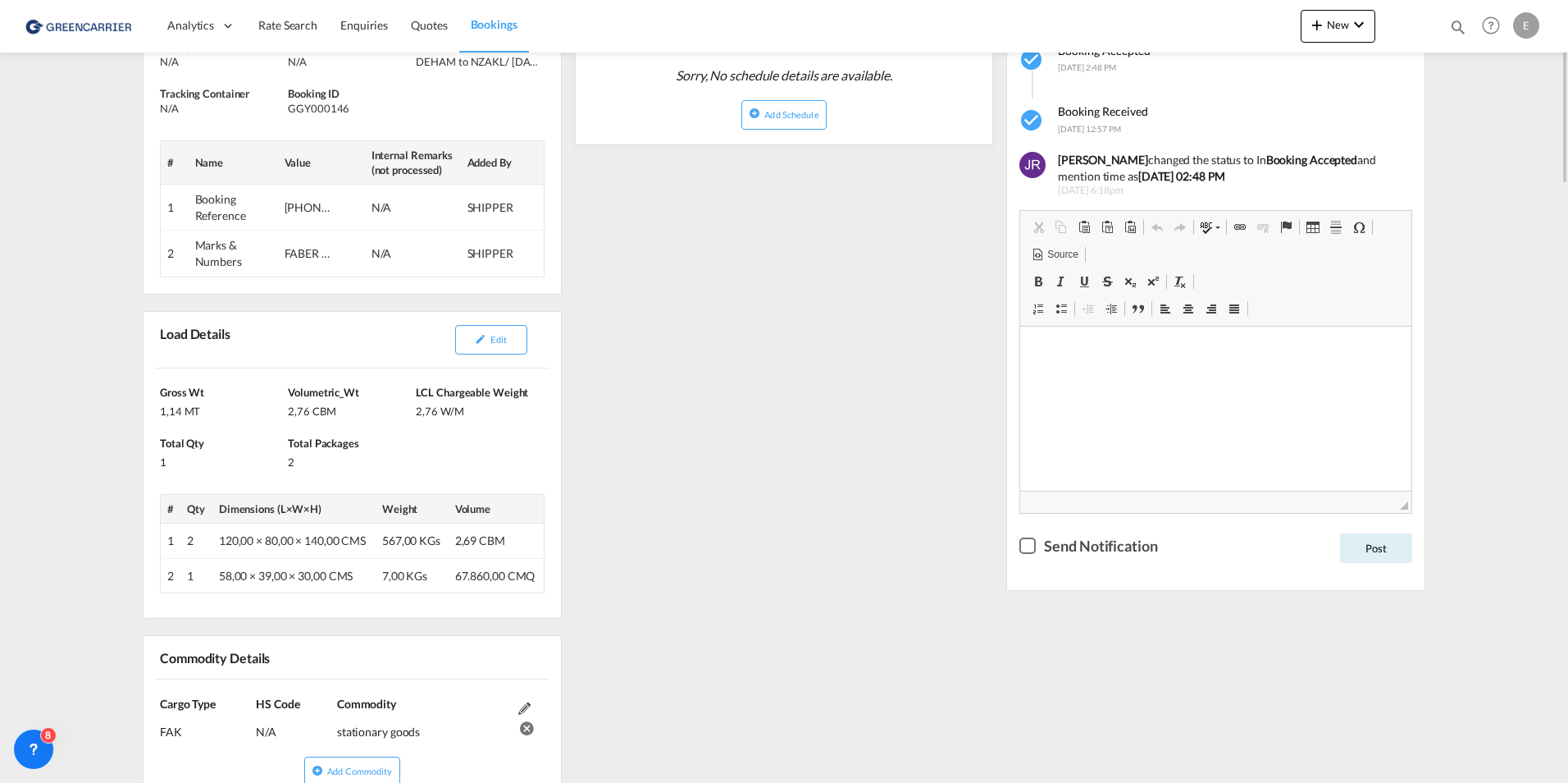
scroll to position [0, 0]
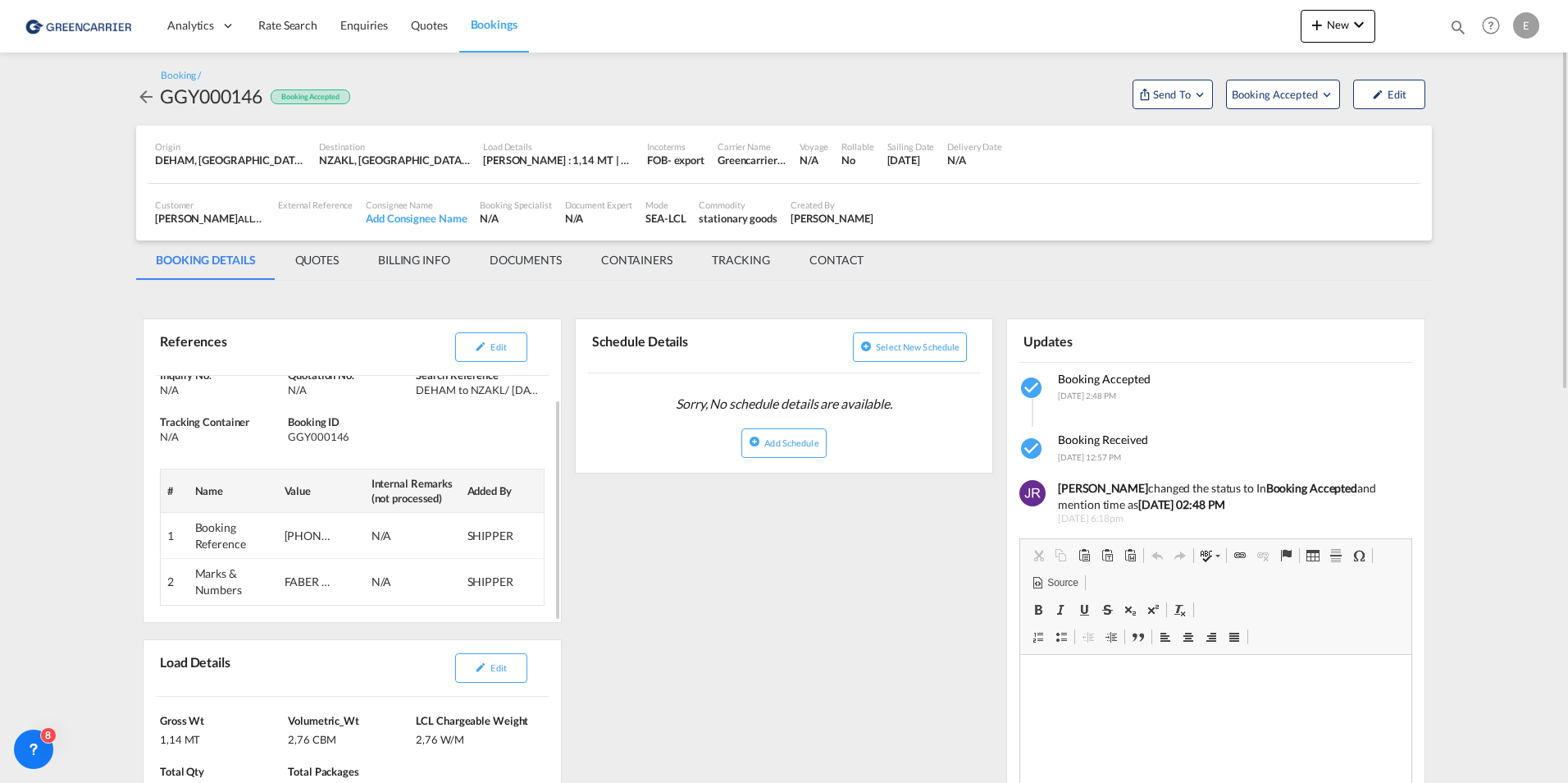
click at [305, 529] on div "[PHONE_NUMBER]" at bounding box center [310, 536] width 50 height 17
click at [290, 540] on div "[PHONE_NUMBER]" at bounding box center [310, 536] width 50 height 17
drag, startPoint x: 290, startPoint y: 540, endPoint x: 486, endPoint y: 345, distance: 276.5
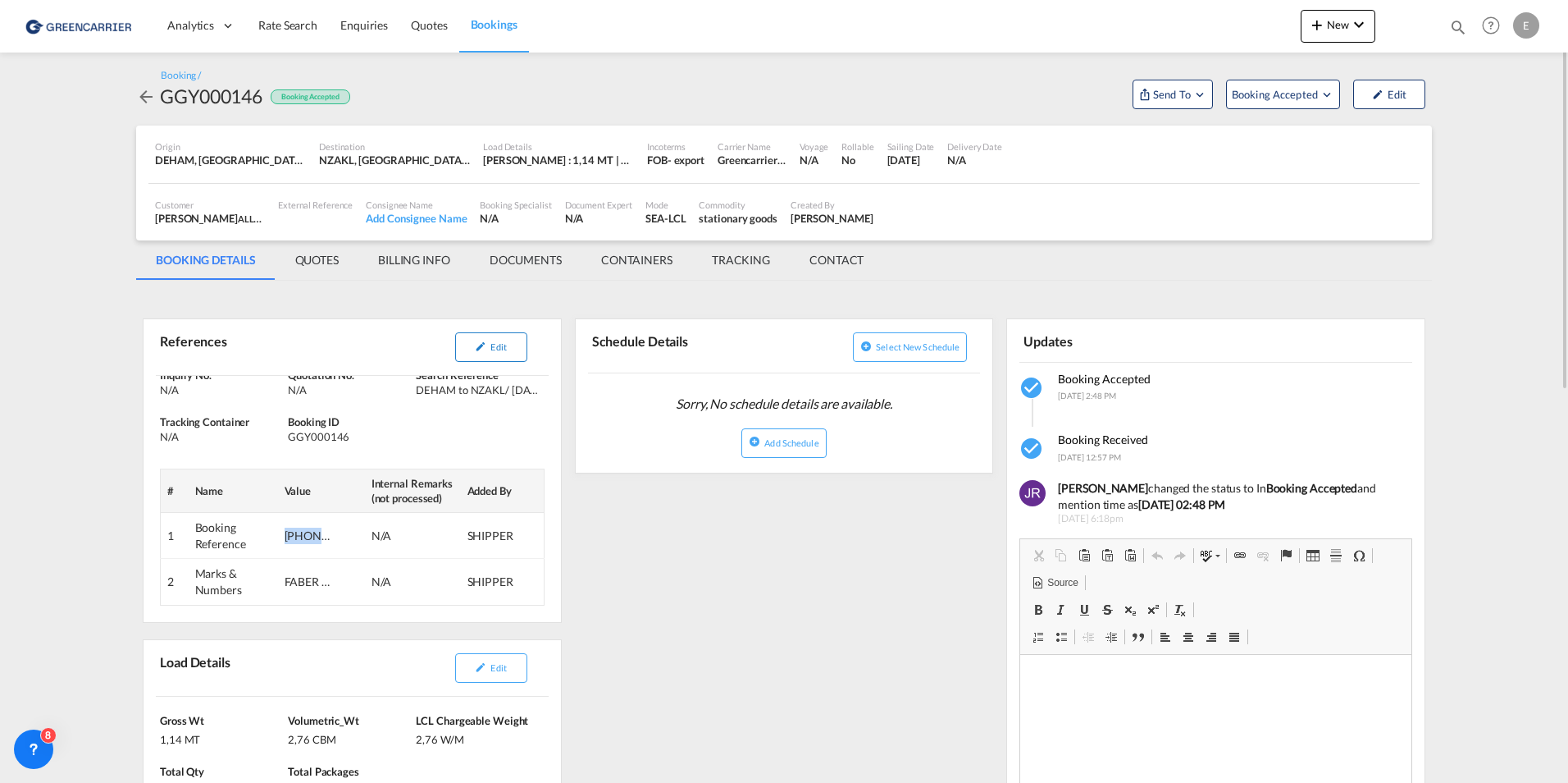
click at [486, 345] on md-icon "icon-pencil" at bounding box center [481, 347] width 12 height 12
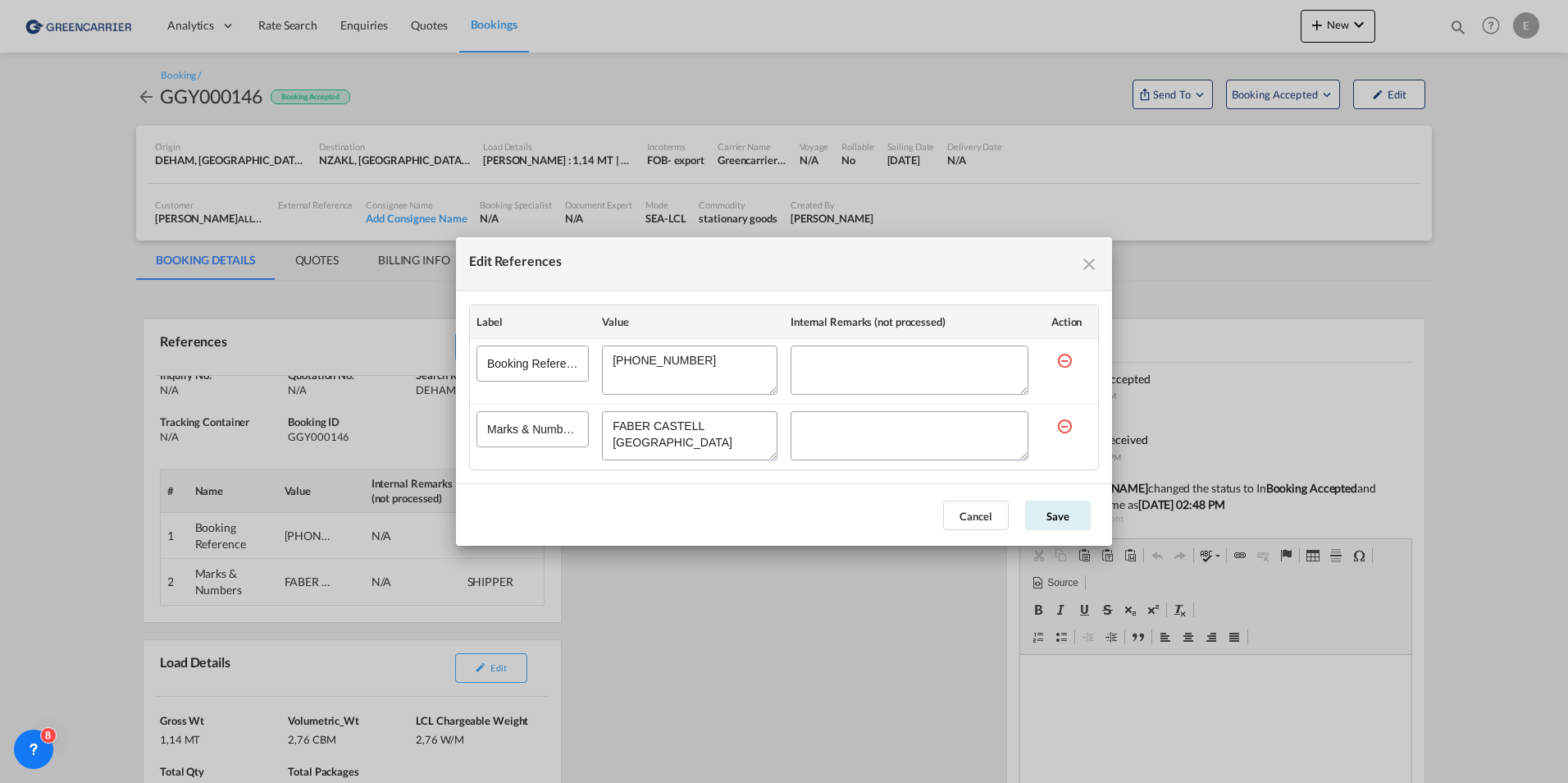
drag, startPoint x: 676, startPoint y: 368, endPoint x: 580, endPoint y: 367, distance: 96.0
click at [580, 367] on tr "Booking Reference" at bounding box center [784, 372] width 629 height 66
click at [972, 511] on button "Cancel" at bounding box center [976, 516] width 66 height 30
